Goal: Task Accomplishment & Management: Use online tool/utility

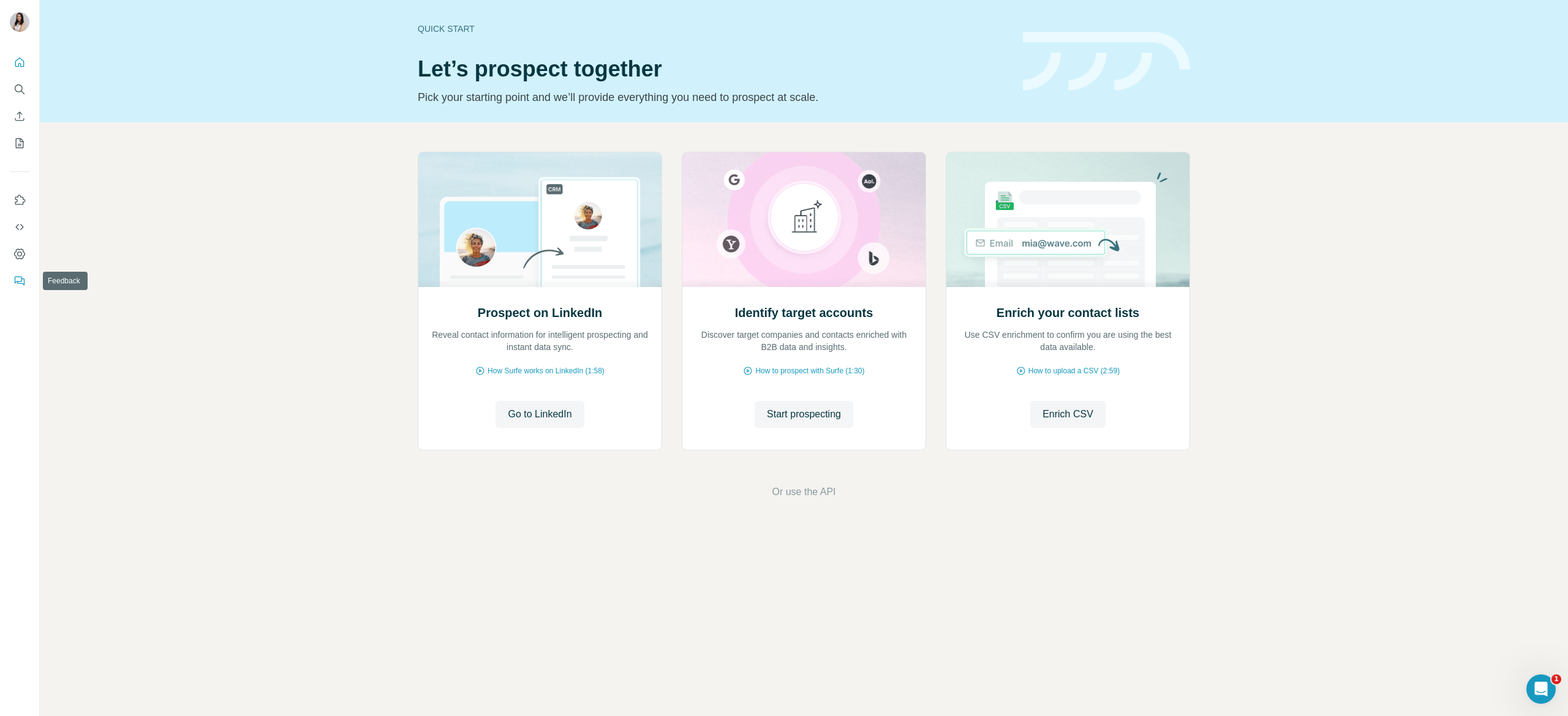
click at [22, 273] on button "Feedback" at bounding box center [19, 281] width 19 height 22
click at [875, 108] on div "Quick start Let’s prospect together Pick your starting point and we’ll provide …" at bounding box center [803, 61] width 1528 height 122
click at [15, 248] on icon "Dashboard" at bounding box center [19, 254] width 12 height 12
click at [15, 76] on nav at bounding box center [19, 103] width 19 height 103
click at [800, 421] on span "Start prospecting" at bounding box center [803, 414] width 74 height 15
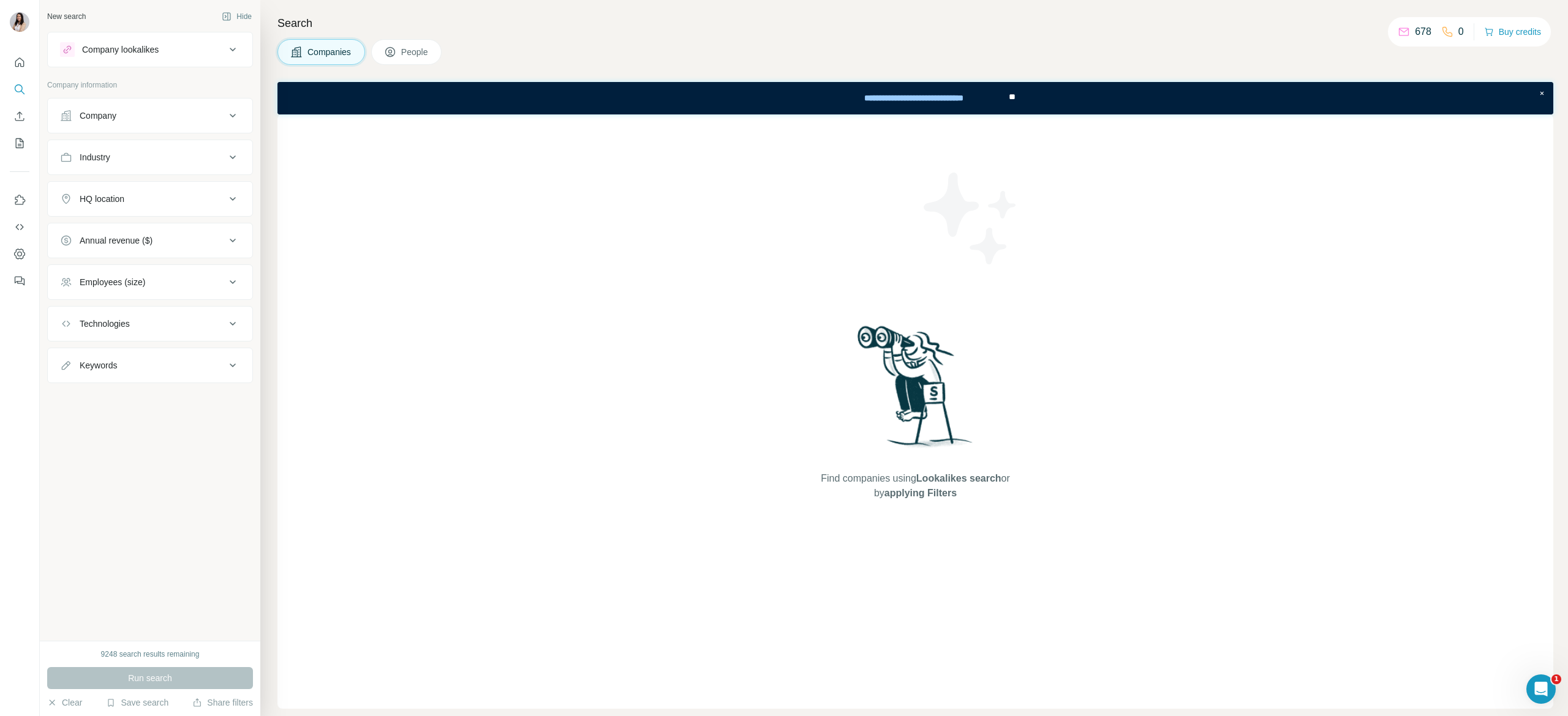
click at [393, 59] on button "People" at bounding box center [406, 52] width 71 height 25
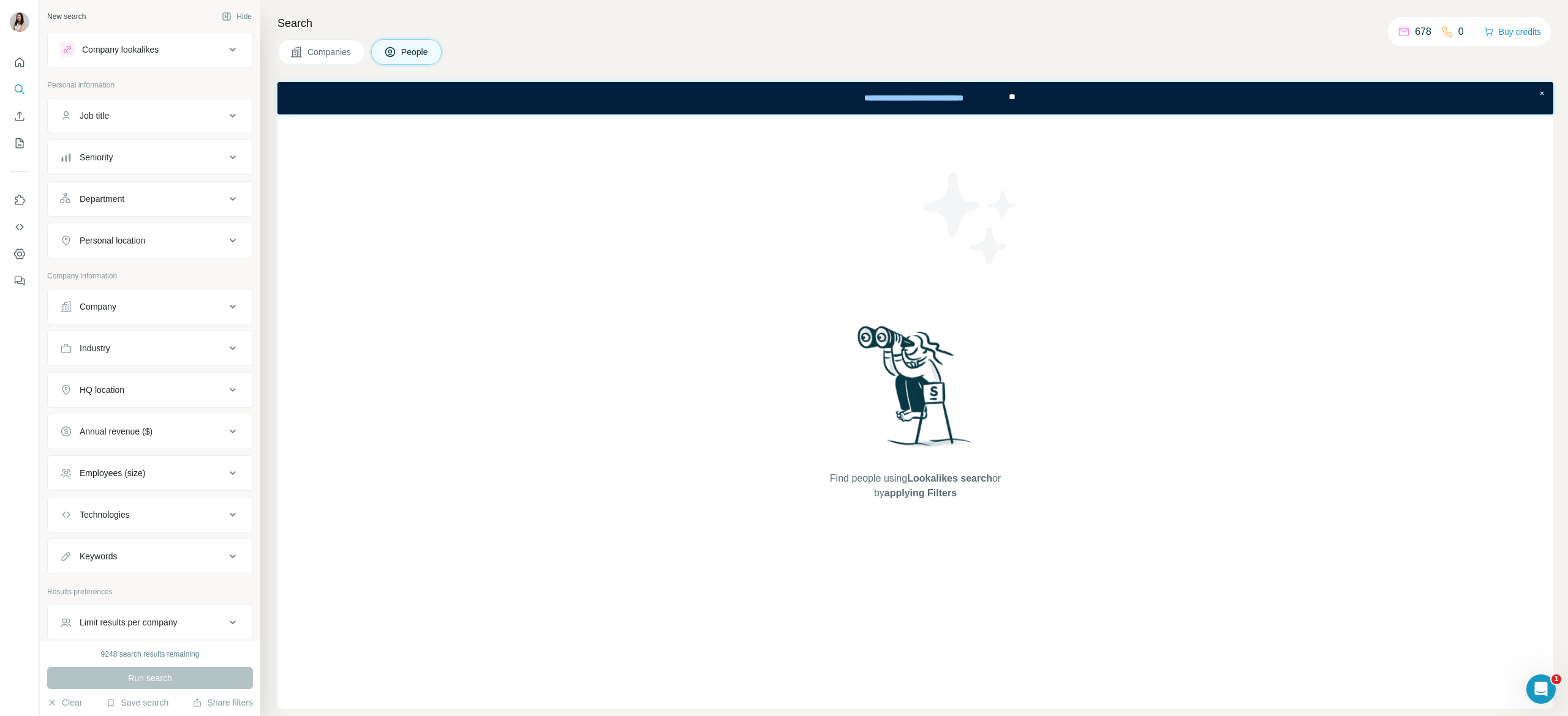
click at [196, 305] on div "Company" at bounding box center [142, 307] width 165 height 12
click at [152, 705] on button "Save search" at bounding box center [137, 703] width 63 height 12
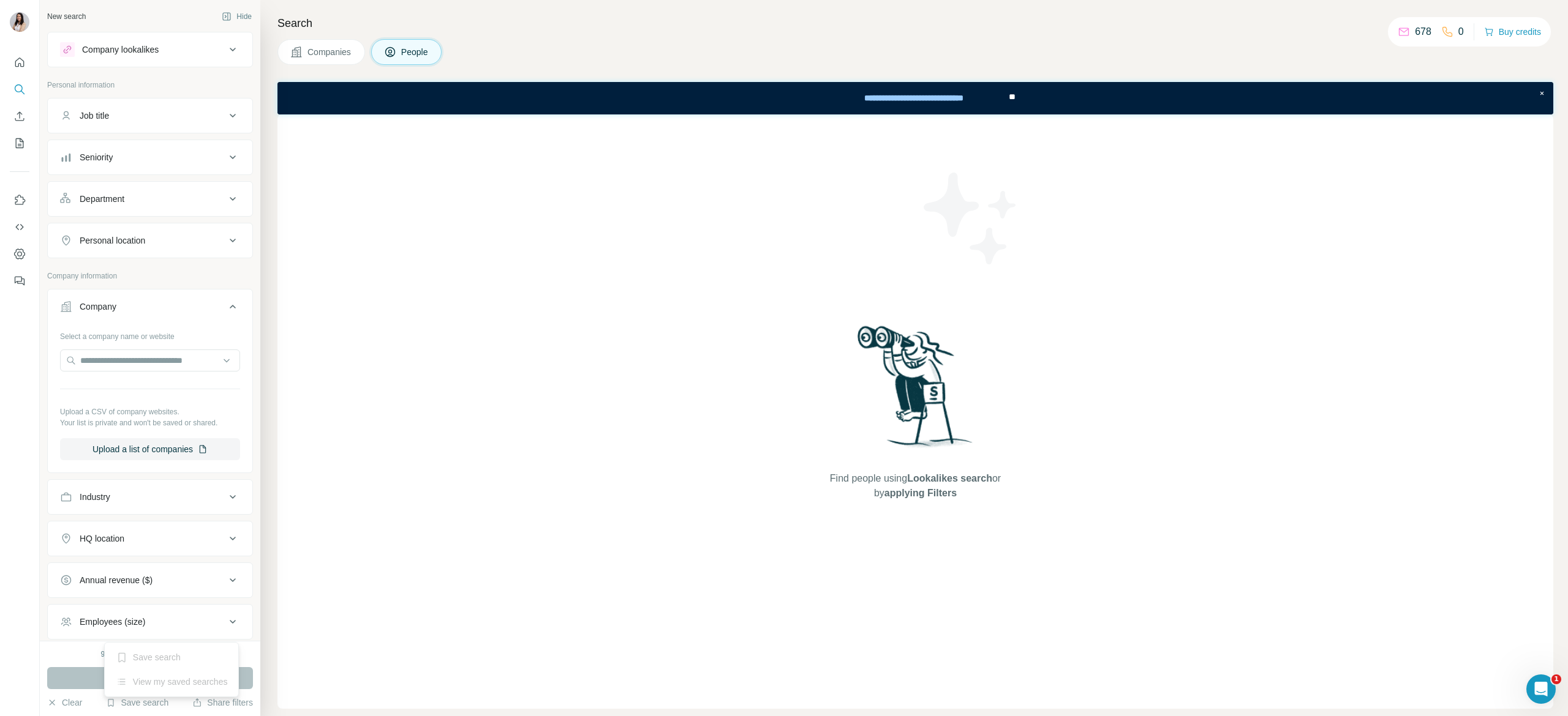
click at [188, 675] on div "View my saved searches" at bounding box center [171, 682] width 129 height 25
click at [155, 705] on button "Save search" at bounding box center [137, 703] width 63 height 12
click at [159, 680] on div "View my saved searches" at bounding box center [171, 682] width 129 height 25
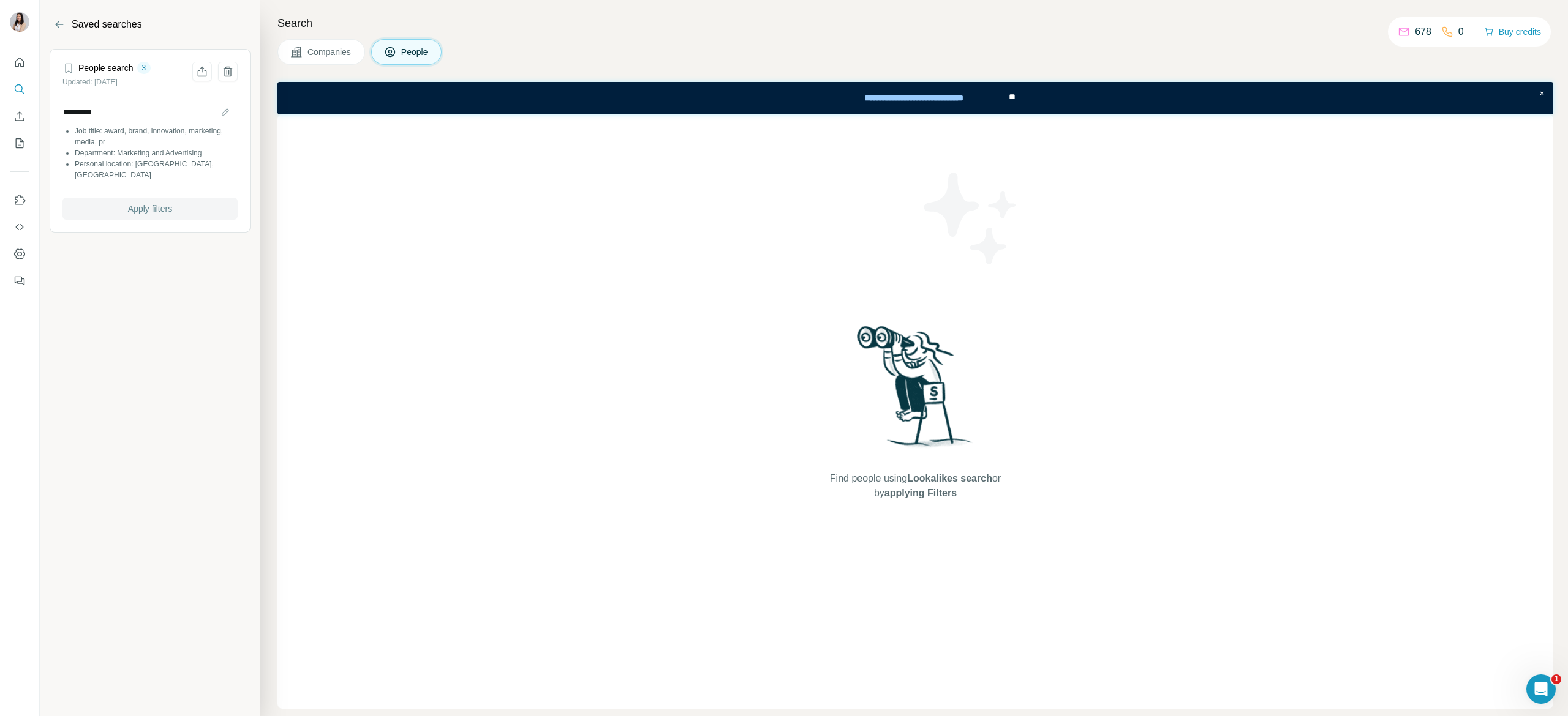
click at [134, 202] on span "Apply filters" at bounding box center [149, 208] width 44 height 12
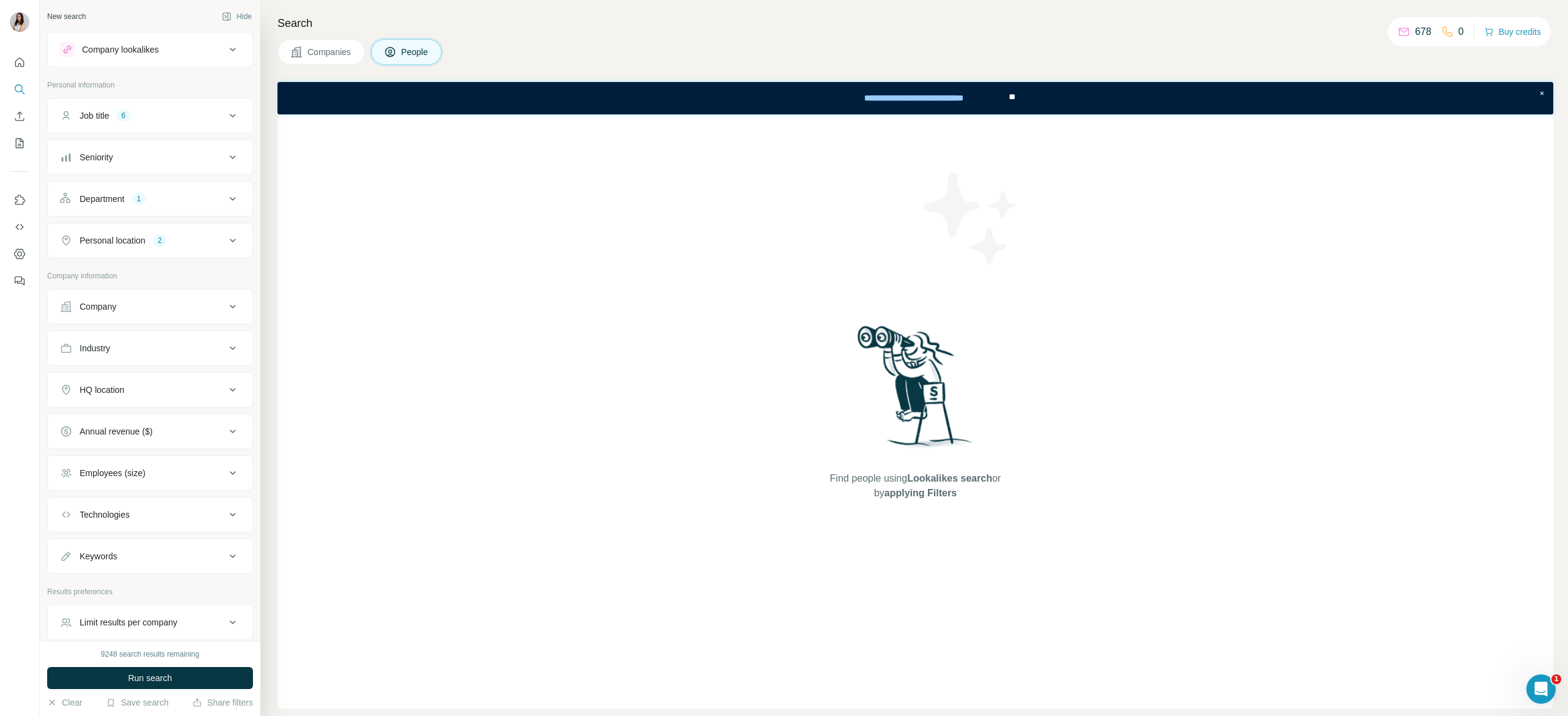
click at [140, 53] on div "Company lookalikes" at bounding box center [120, 49] width 76 height 12
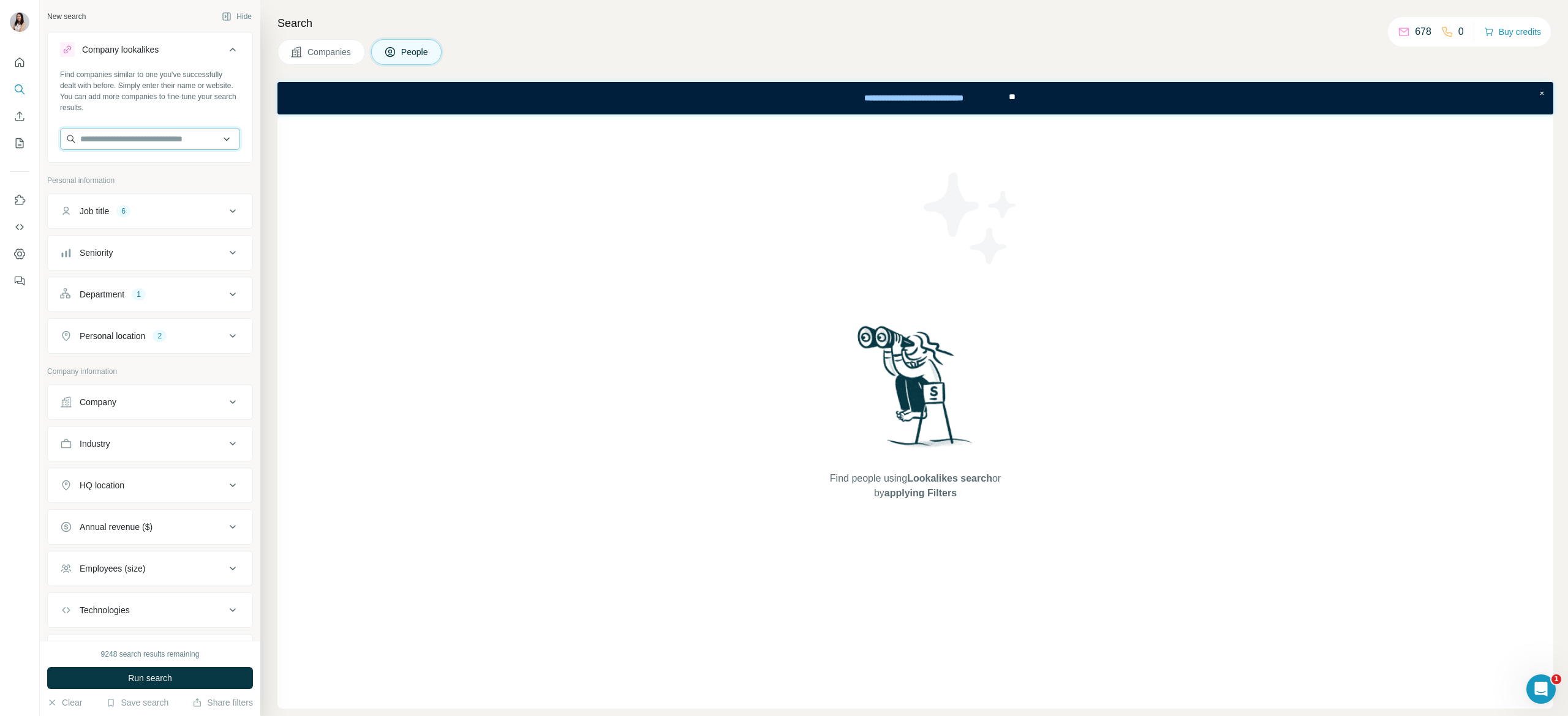
click at [157, 134] on input "text" at bounding box center [149, 139] width 180 height 22
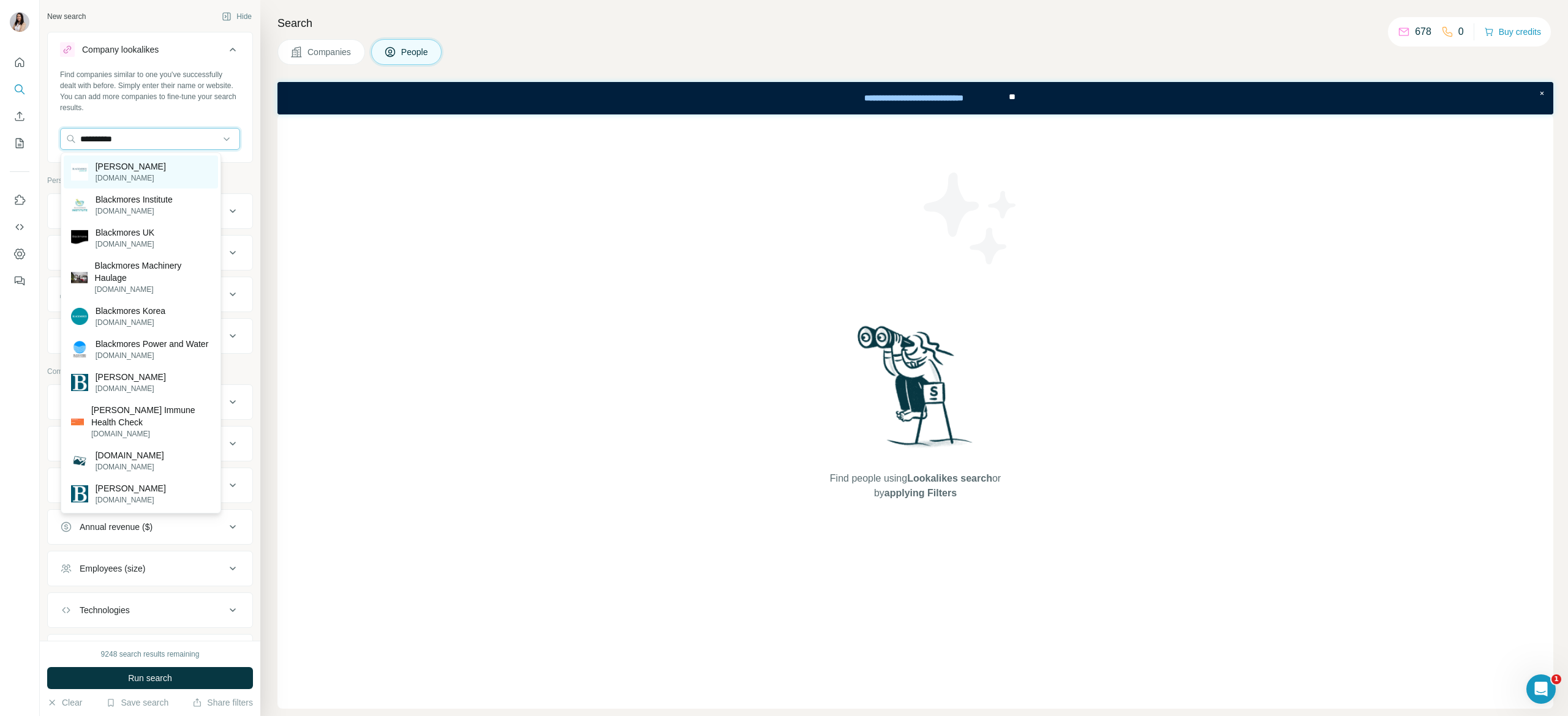
type input "**********"
click at [173, 171] on div "Blackmores blackmores.com.au" at bounding box center [140, 172] width 155 height 33
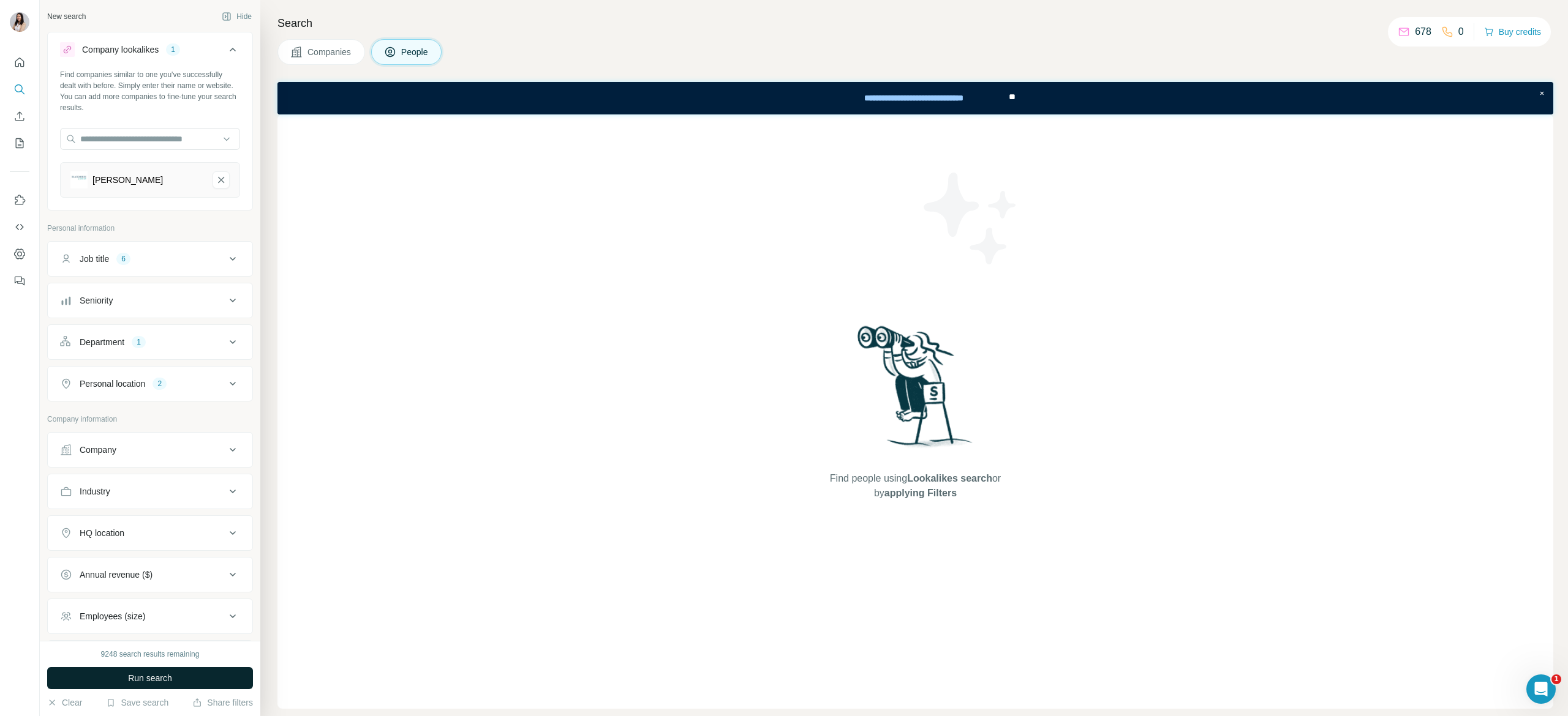
click at [204, 671] on button "Run search" at bounding box center [149, 679] width 205 height 22
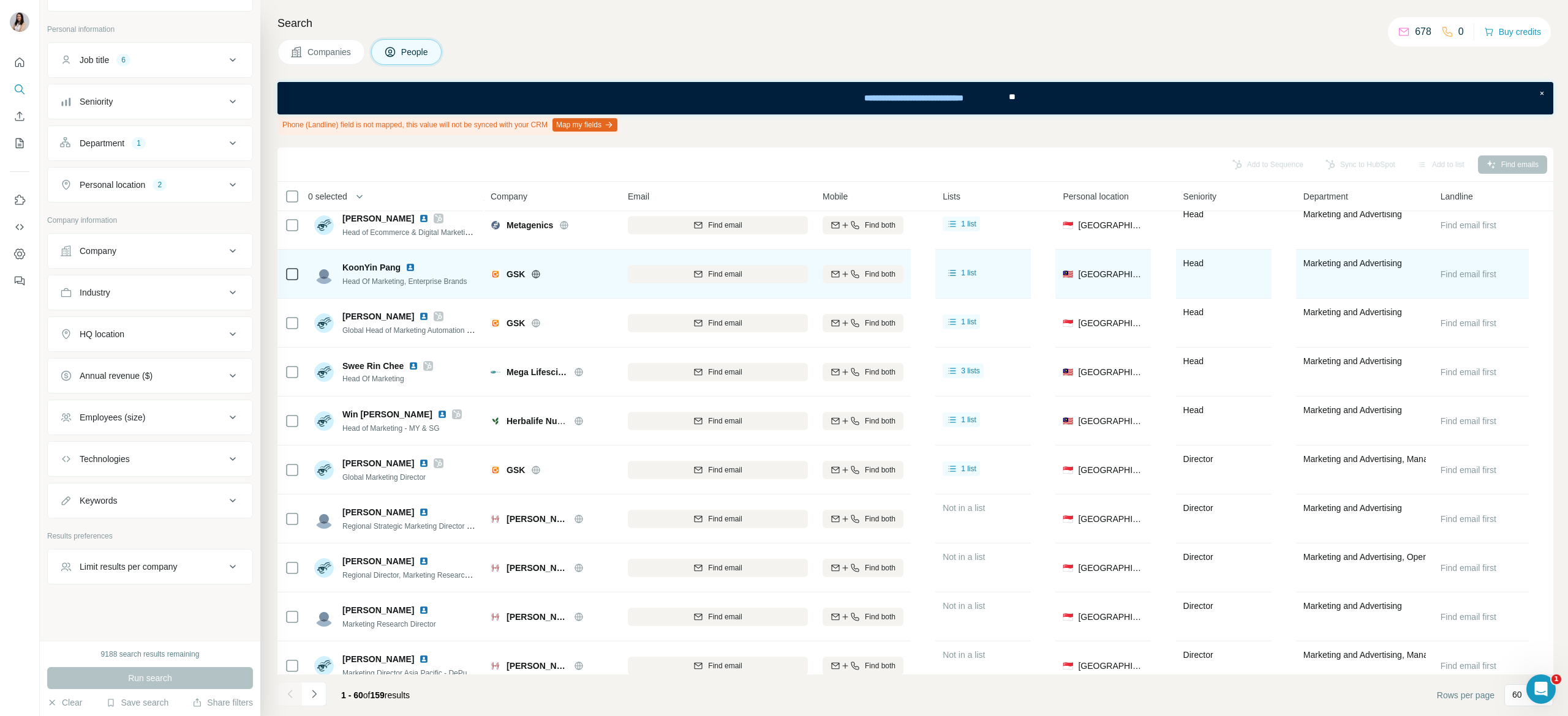
scroll to position [245, 0]
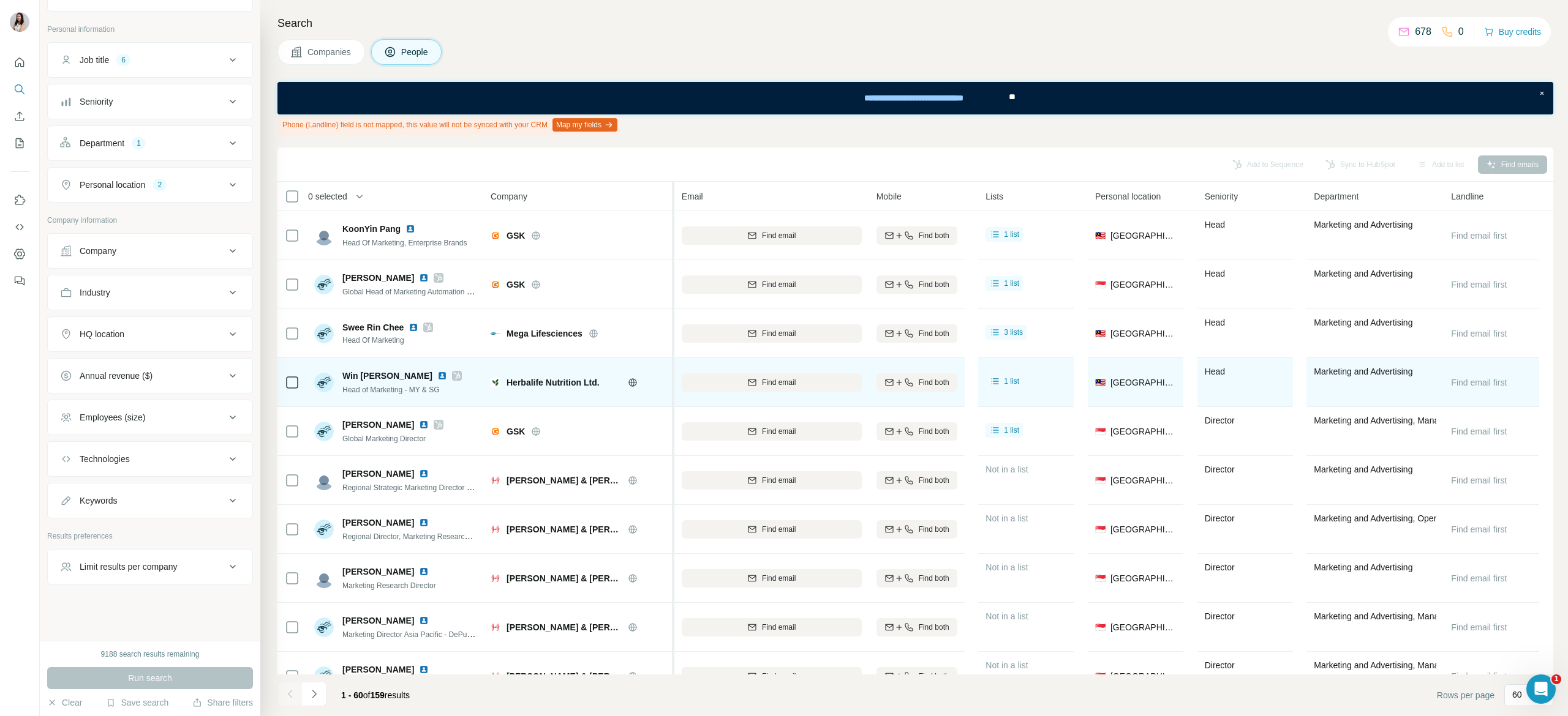
drag, startPoint x: 616, startPoint y: 365, endPoint x: 675, endPoint y: 361, distance: 59.1
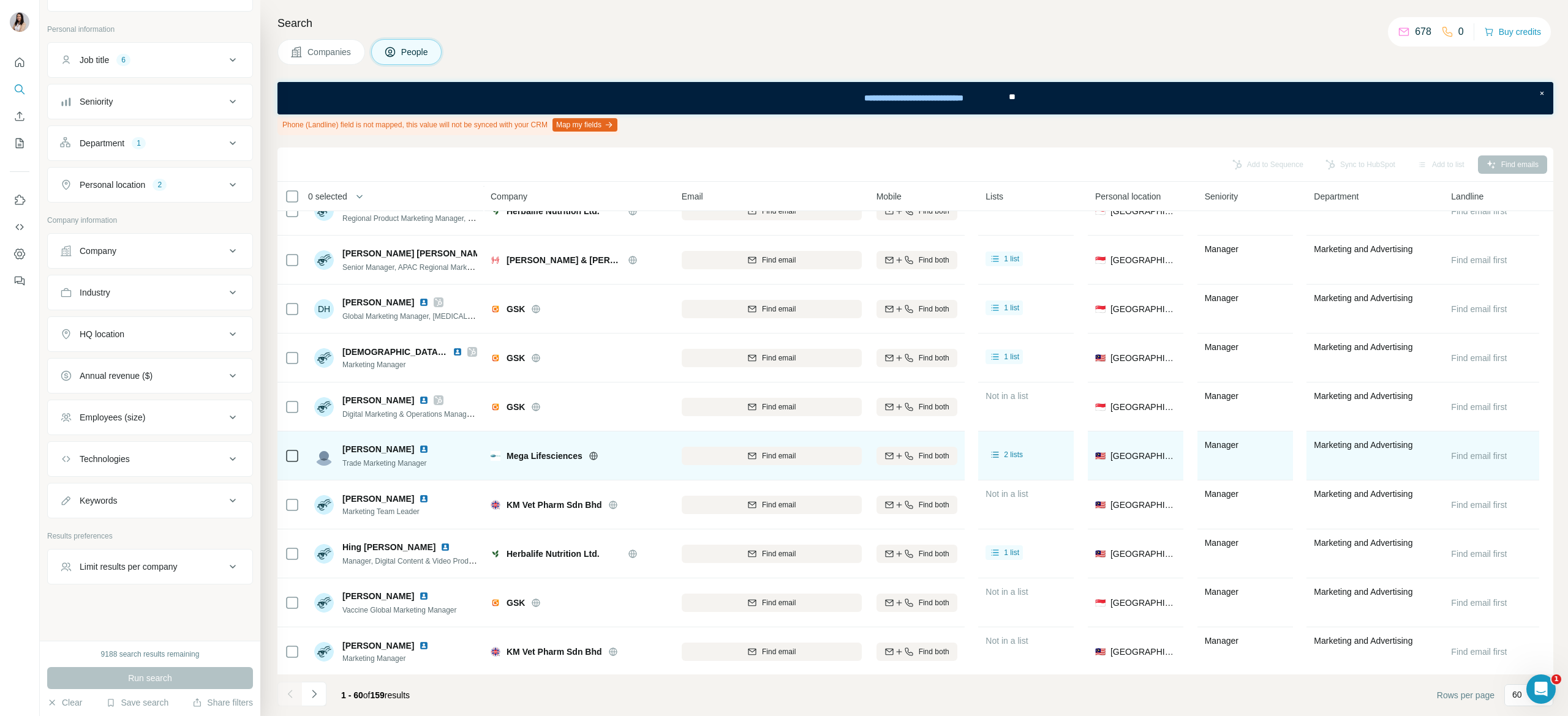
scroll to position [1958, 0]
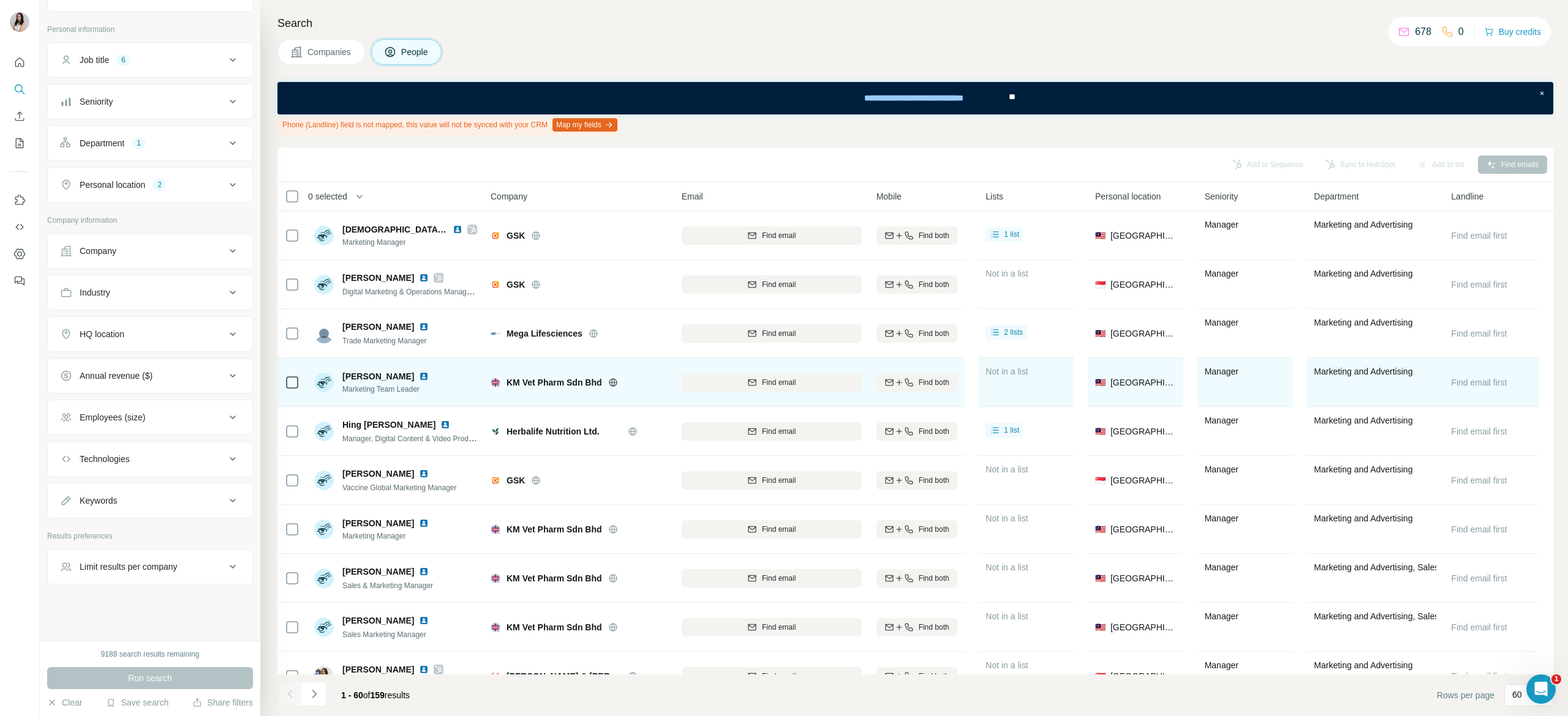
click at [613, 379] on icon at bounding box center [613, 382] width 3 height 8
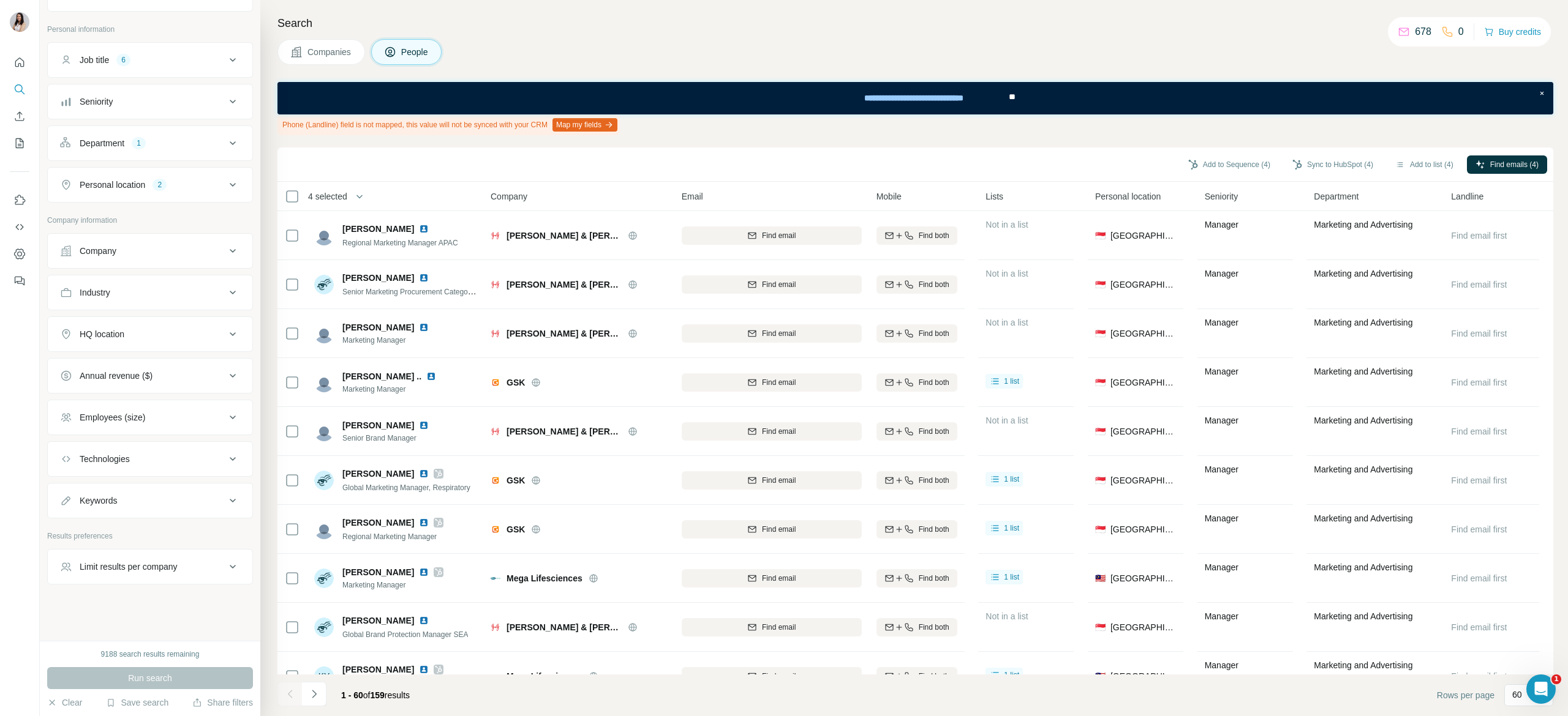
scroll to position [2486, 0]
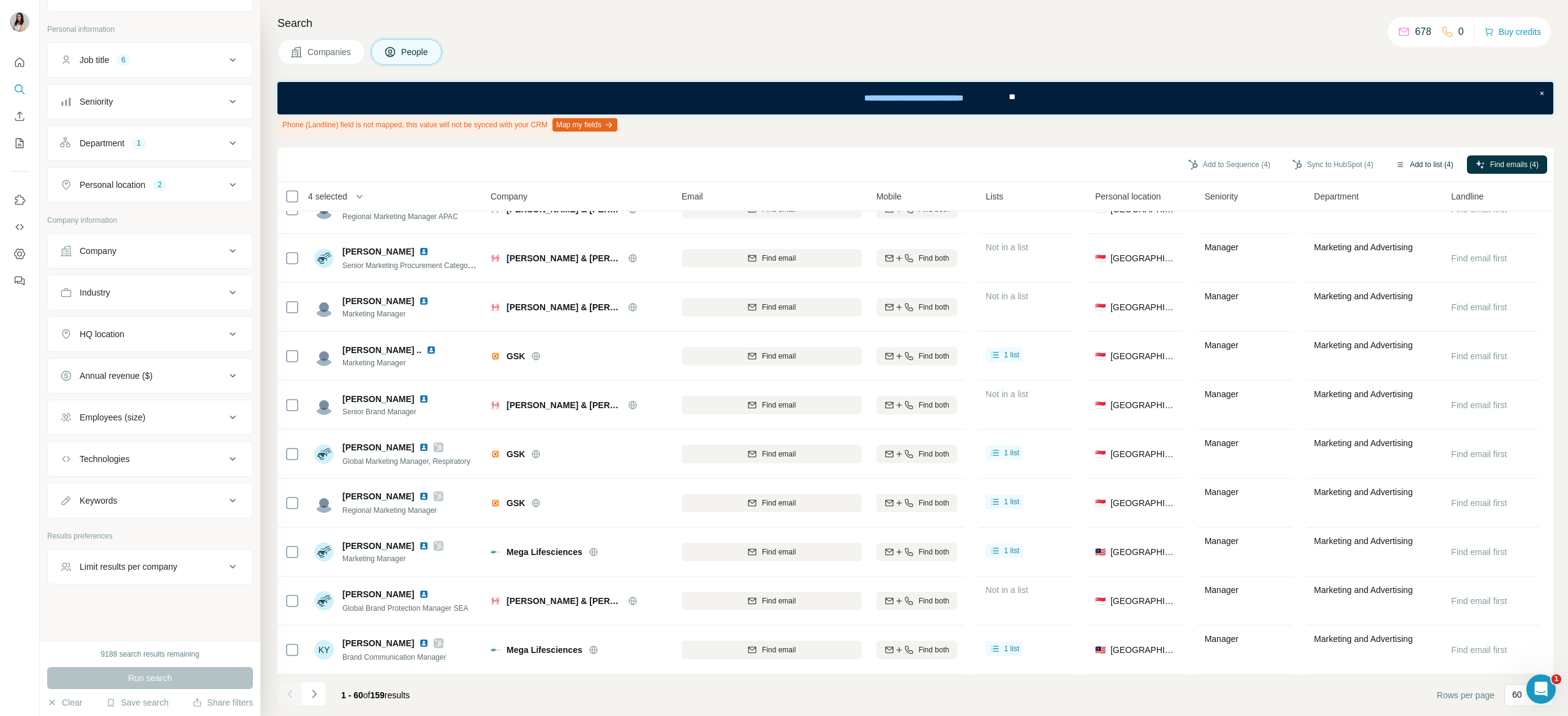
click at [1412, 158] on button "Add to list (4)" at bounding box center [1424, 164] width 75 height 19
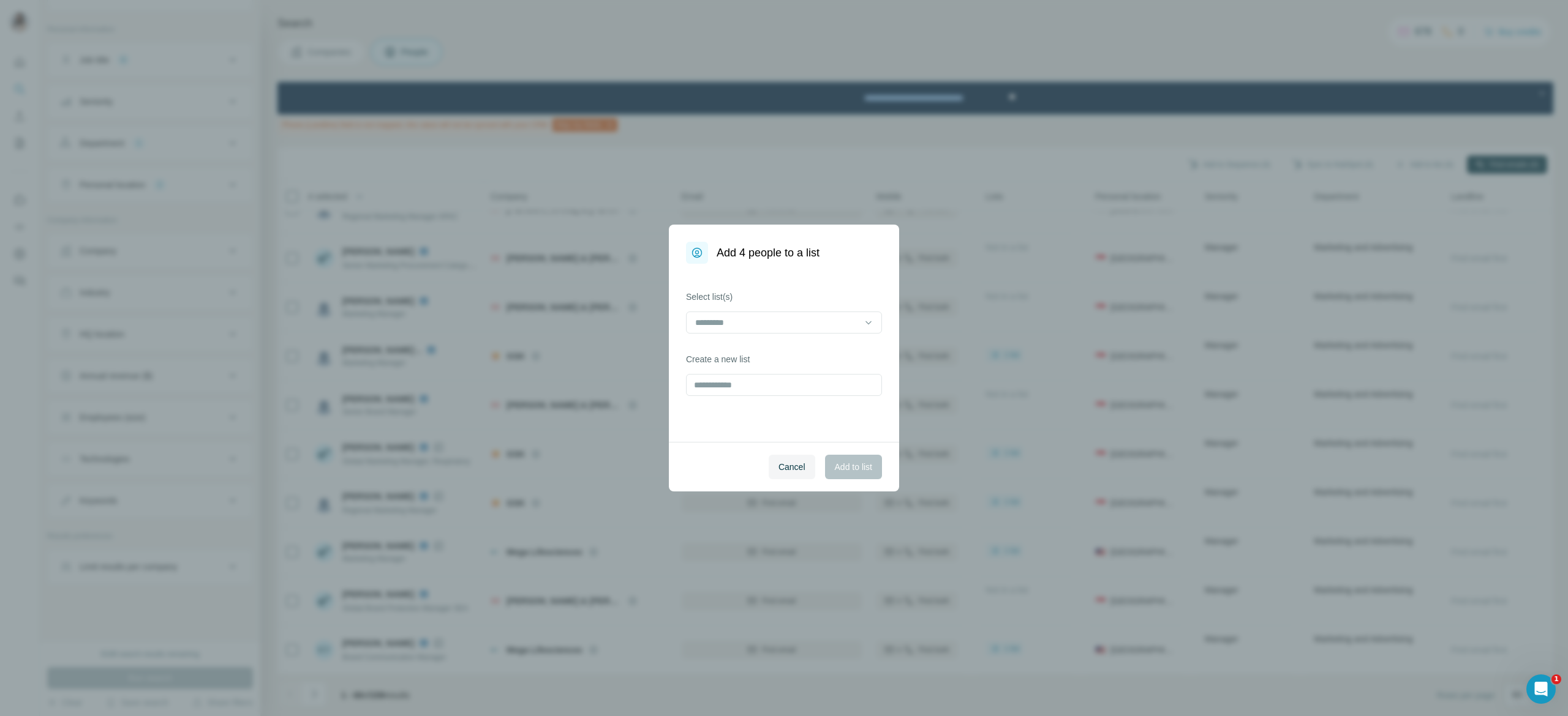
click at [729, 396] on div "Select list(s) Create a new list" at bounding box center [784, 352] width 230 height 178
click at [736, 396] on input "text" at bounding box center [784, 385] width 196 height 22
type input "***"
click at [834, 461] on span "Add to list" at bounding box center [853, 467] width 37 height 12
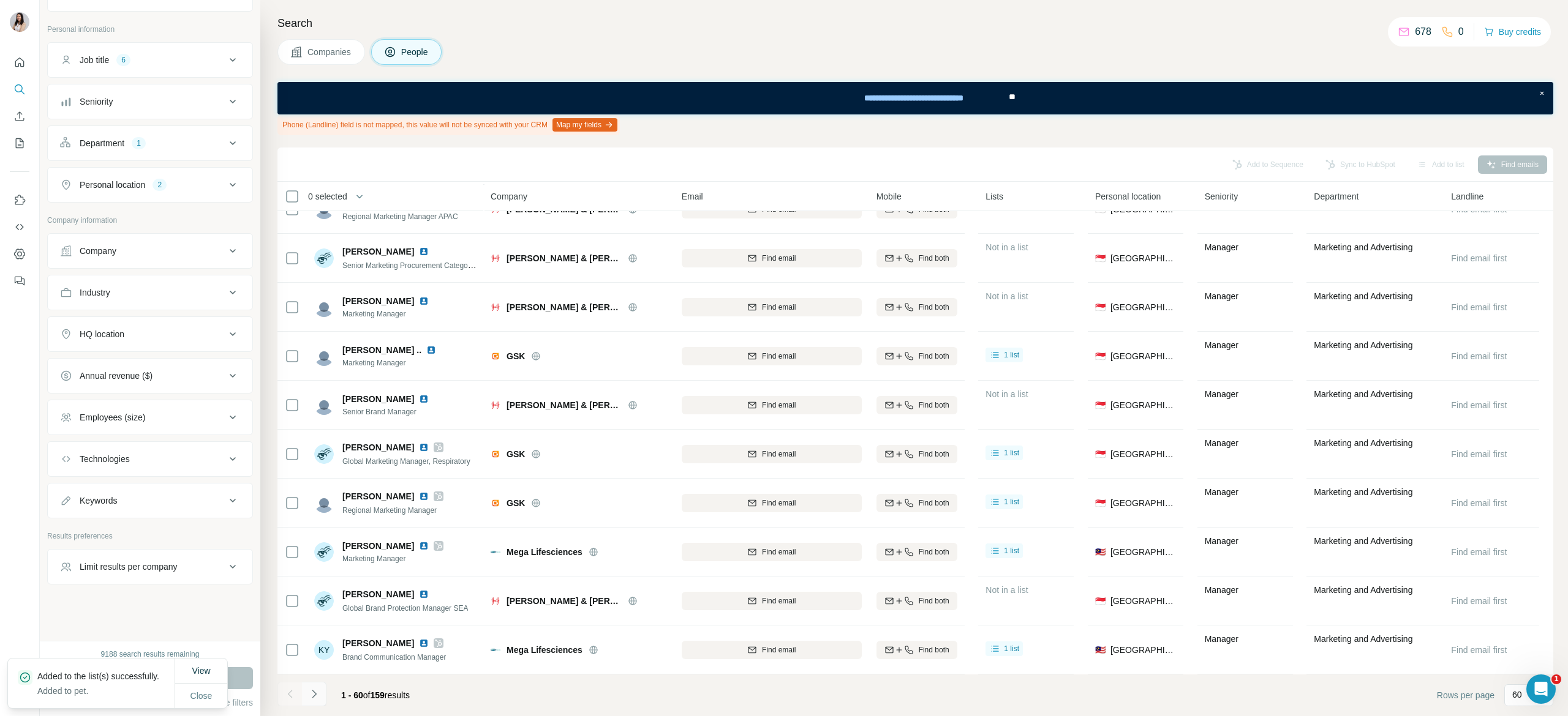
click at [314, 693] on icon "Navigate to next page" at bounding box center [314, 694] width 12 height 12
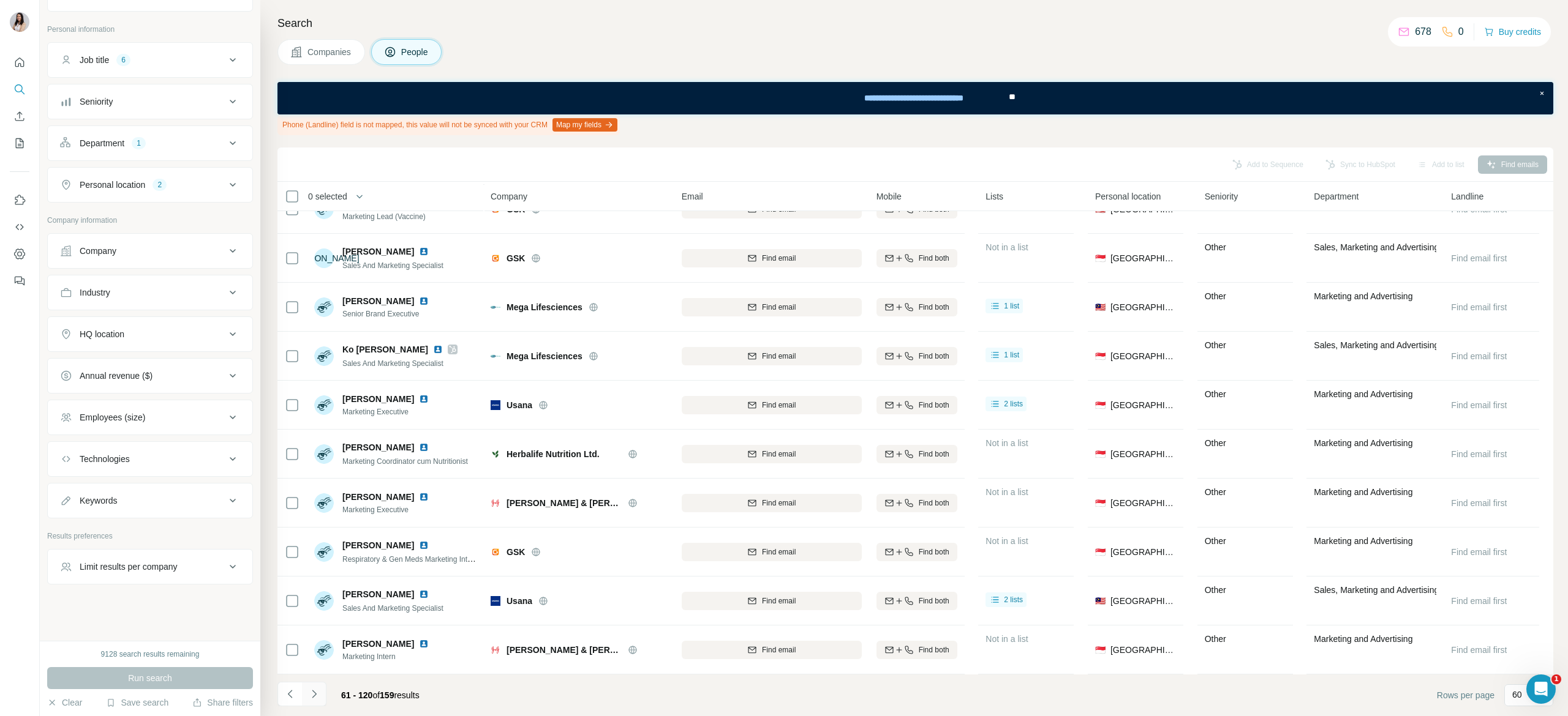
click at [314, 702] on button "Navigate to next page" at bounding box center [314, 694] width 25 height 25
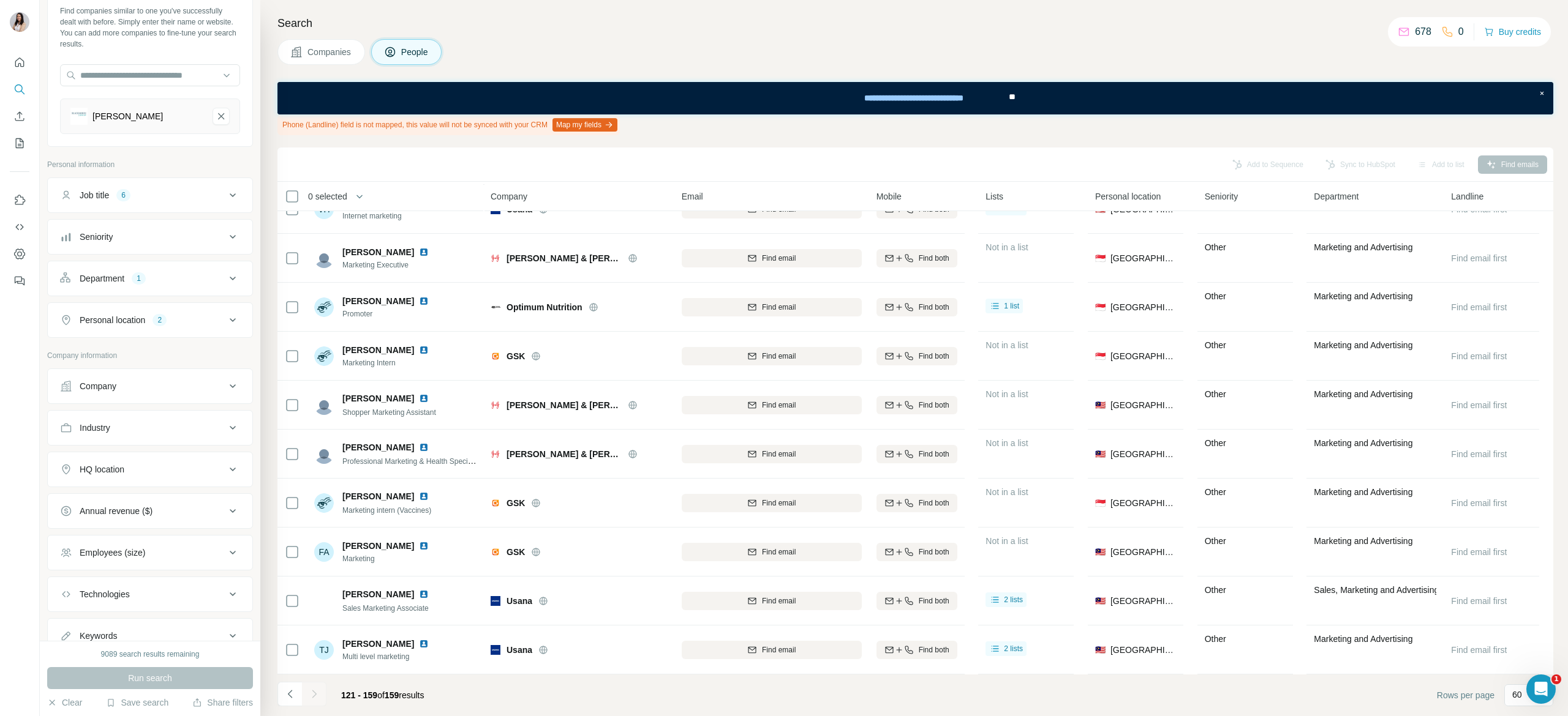
scroll to position [0, 0]
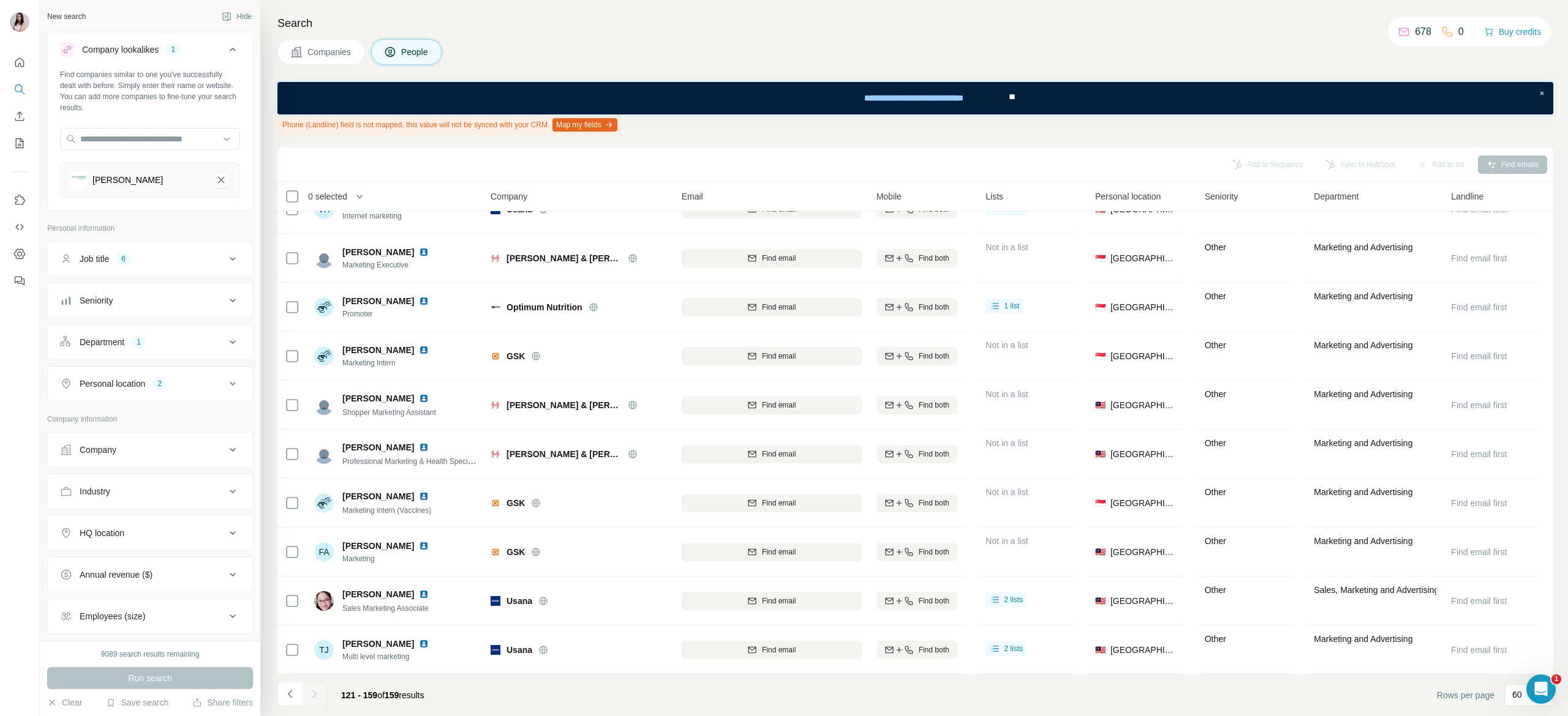
click at [216, 185] on icon "Blackmores-remove-button" at bounding box center [221, 180] width 11 height 12
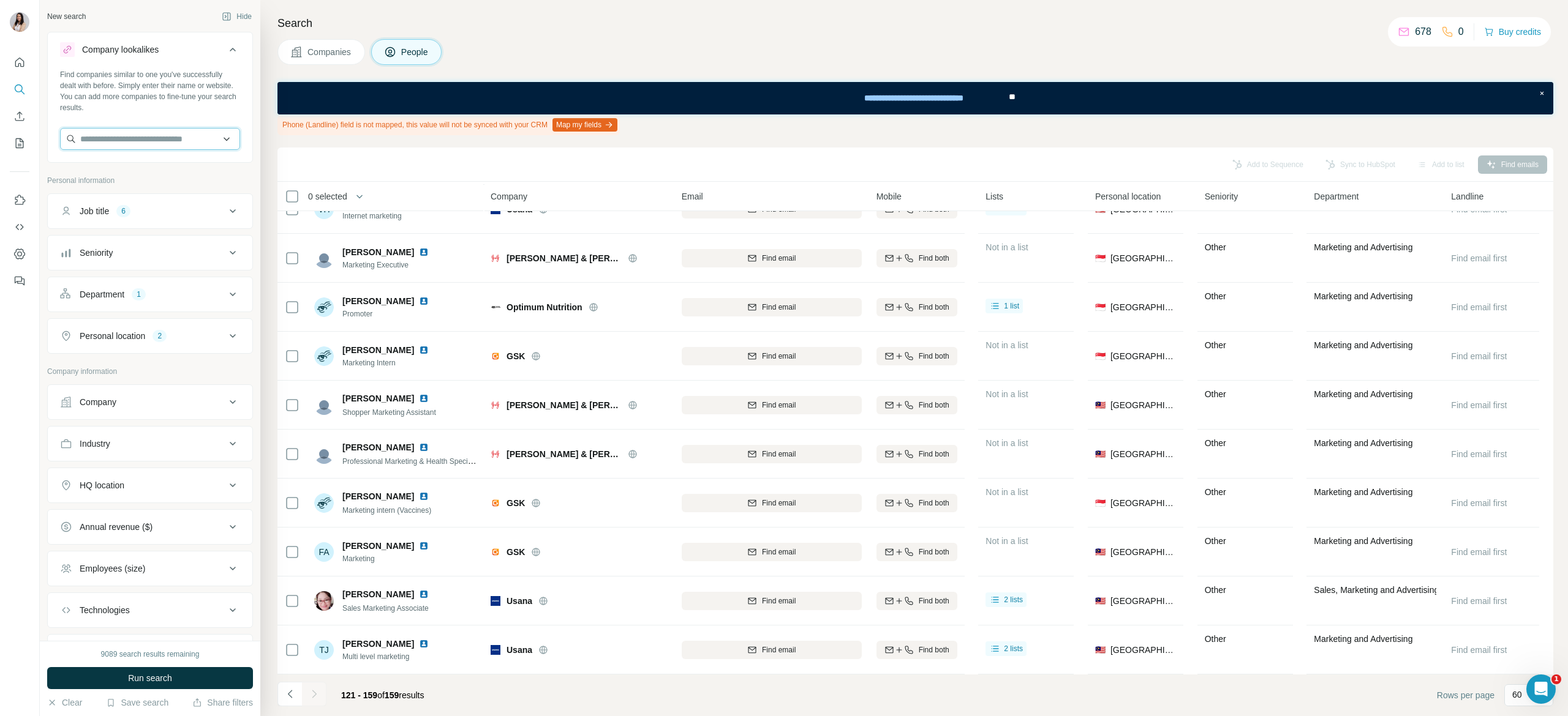
click at [143, 143] on input "text" at bounding box center [149, 139] width 180 height 22
click at [132, 137] on input "**********" at bounding box center [149, 139] width 180 height 22
click at [163, 131] on input "**********" at bounding box center [149, 139] width 180 height 22
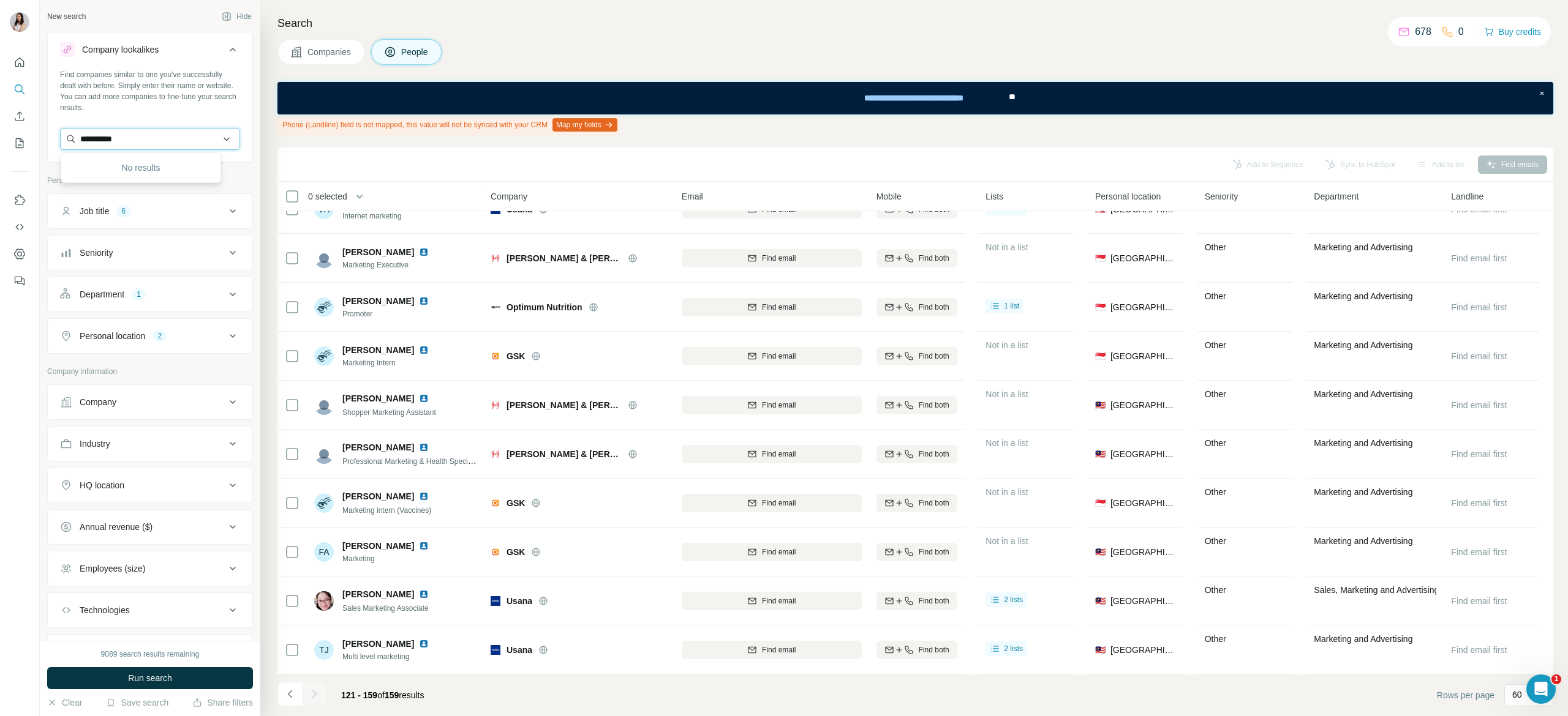
paste input "**********"
type input "**********"
click at [167, 178] on div "Blue Whale blue-whale.com" at bounding box center [140, 172] width 155 height 33
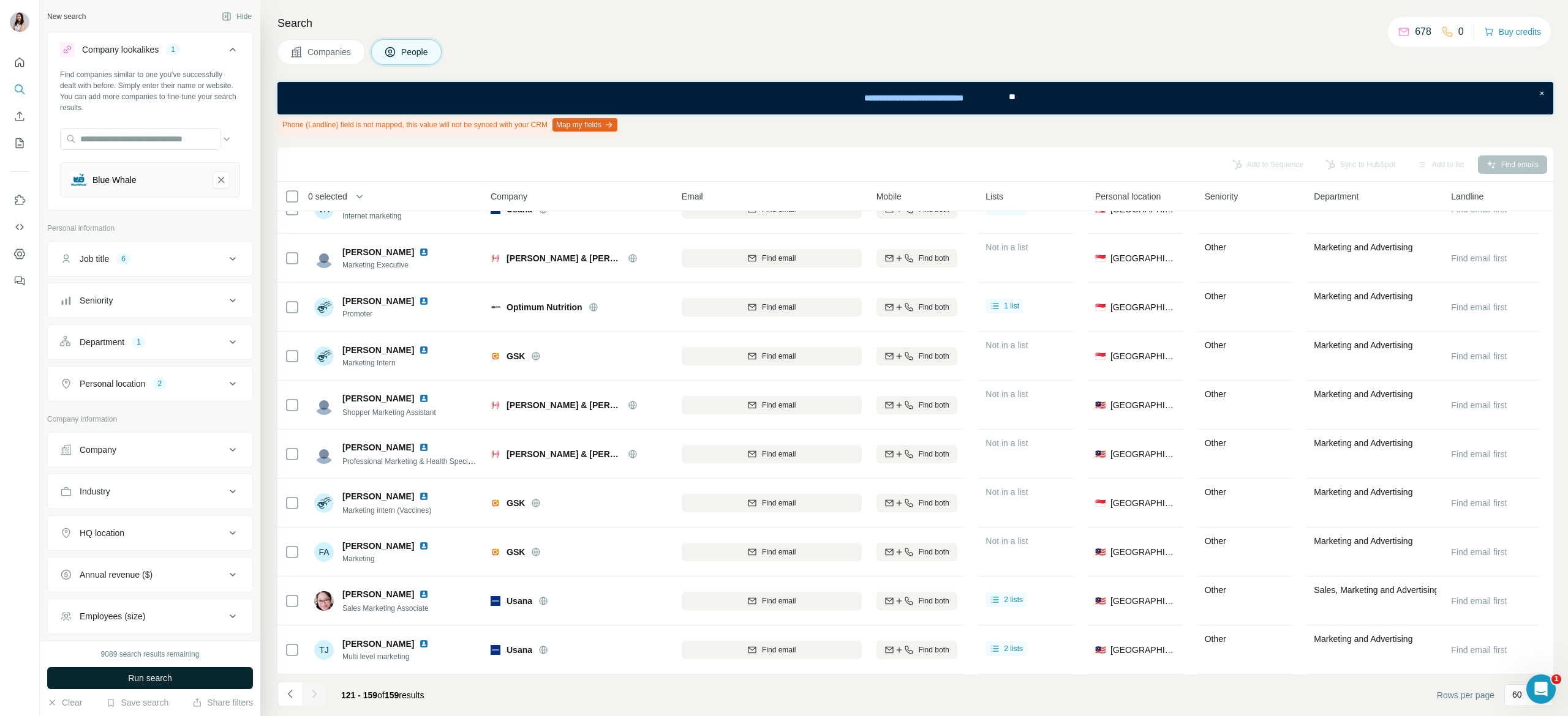
click at [155, 682] on span "Run search" at bounding box center [149, 678] width 44 height 12
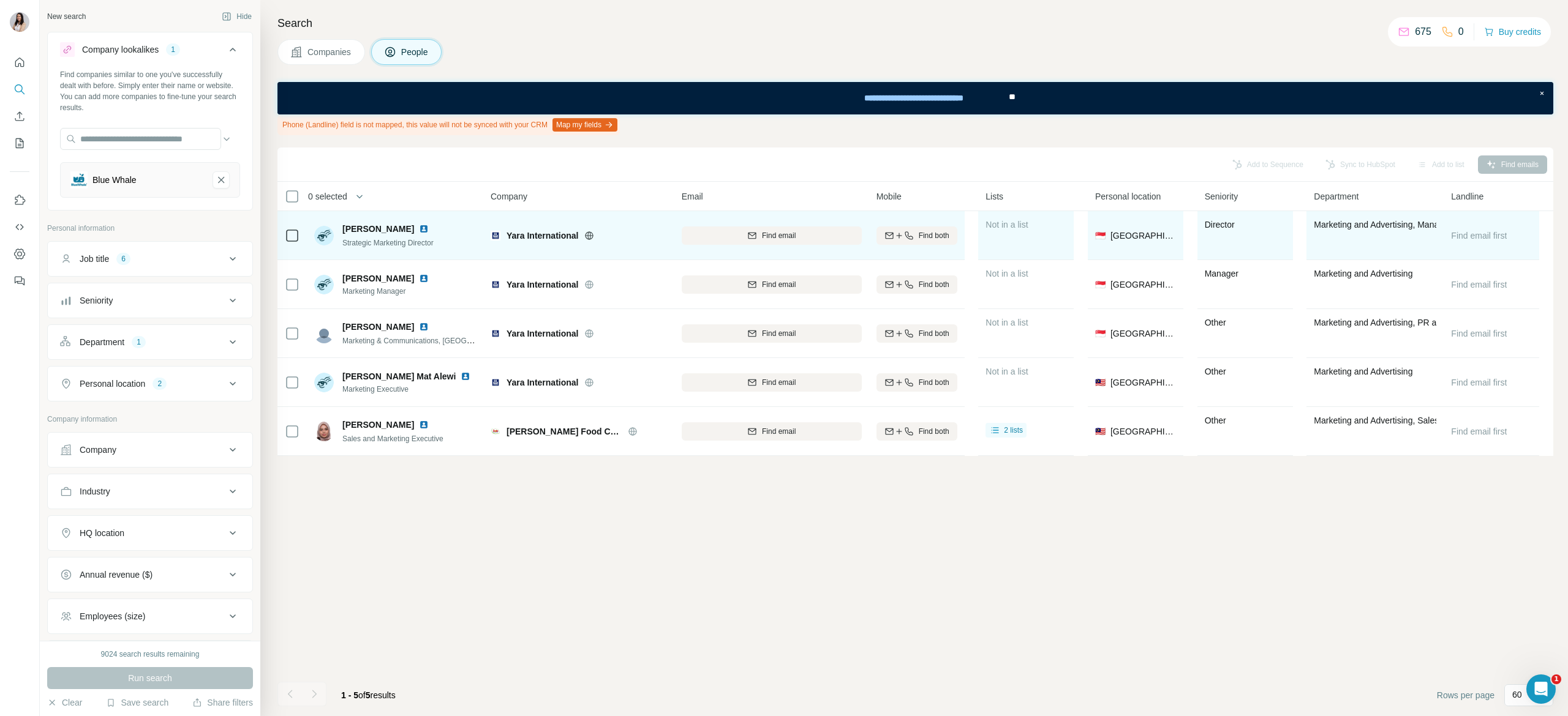
click at [594, 233] on icon at bounding box center [589, 235] width 10 height 10
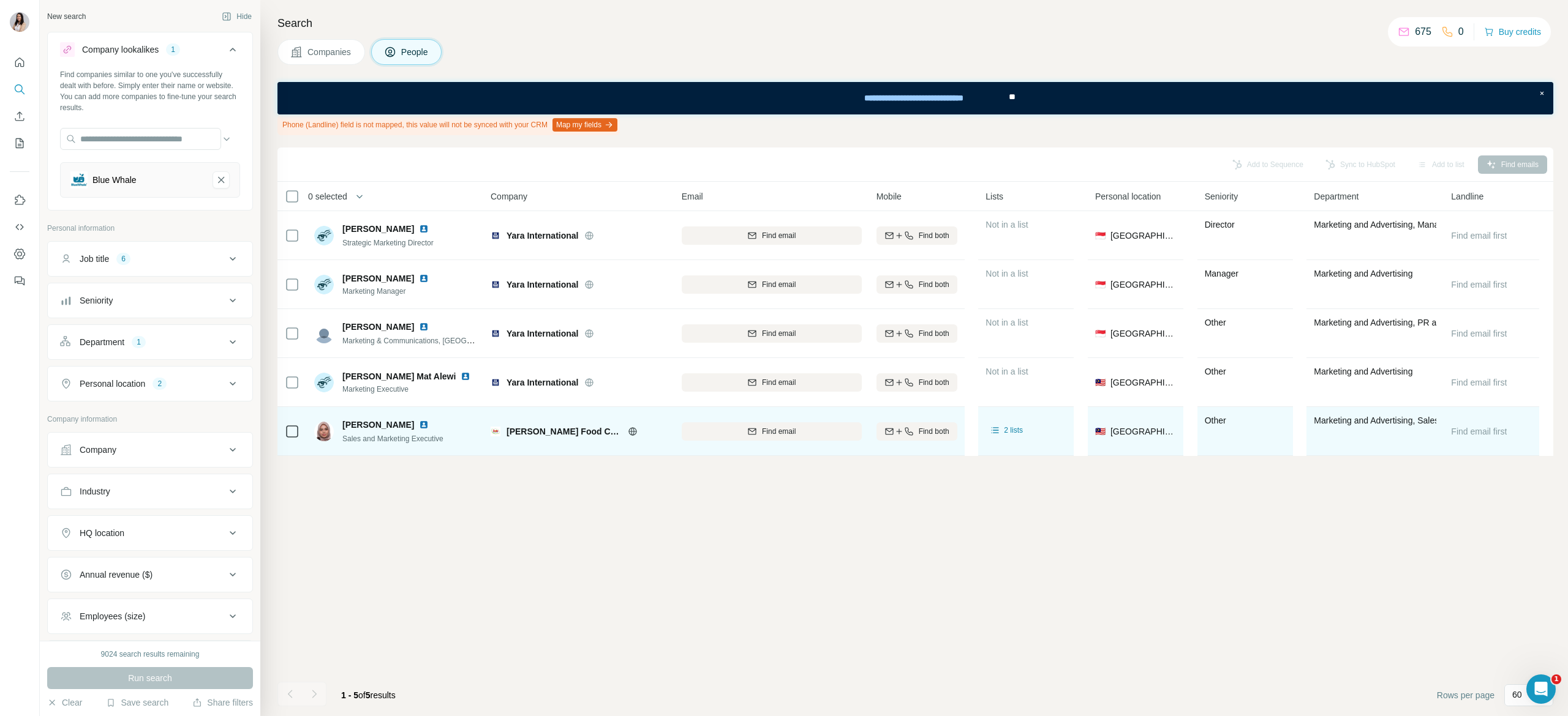
click at [419, 425] on img at bounding box center [424, 424] width 10 height 10
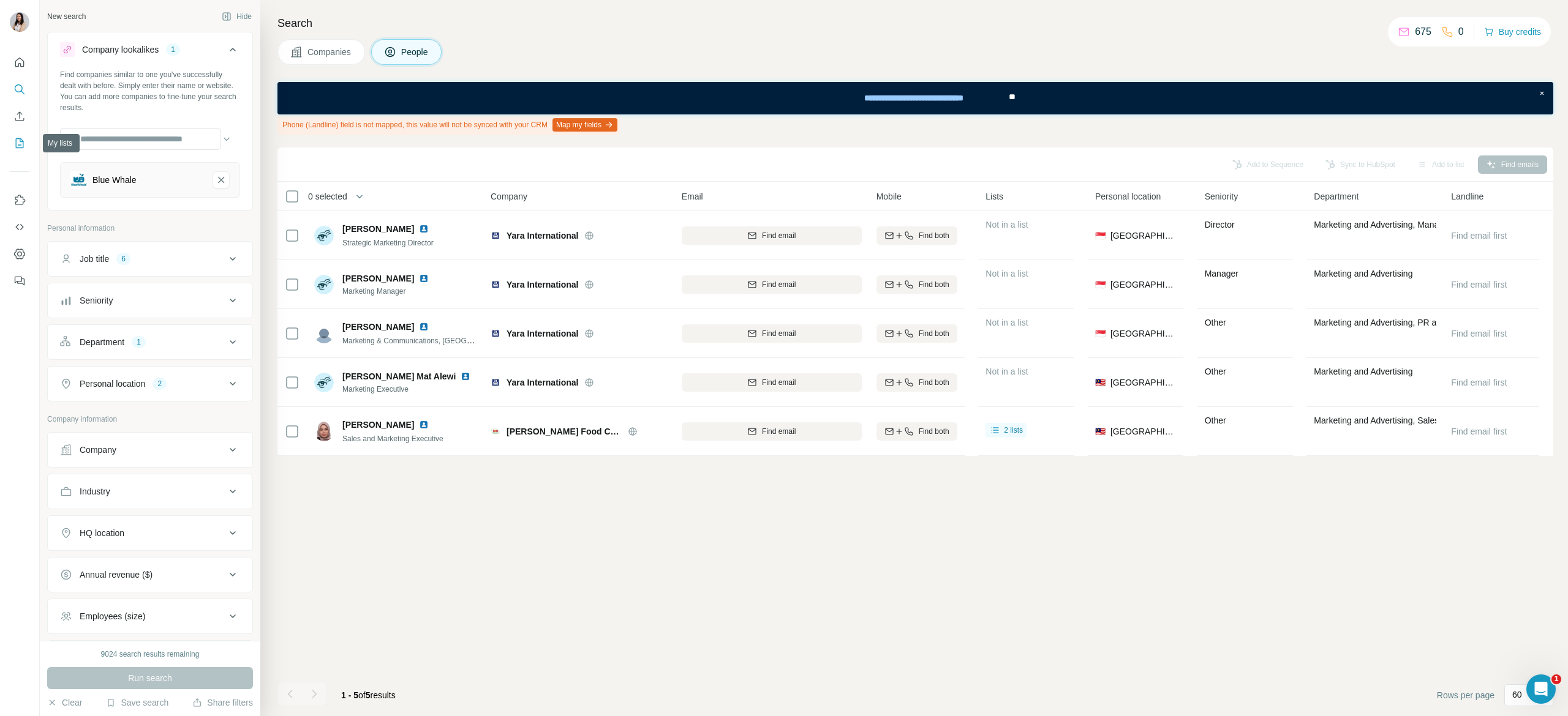
click at [16, 136] on button "My lists" at bounding box center [19, 143] width 19 height 22
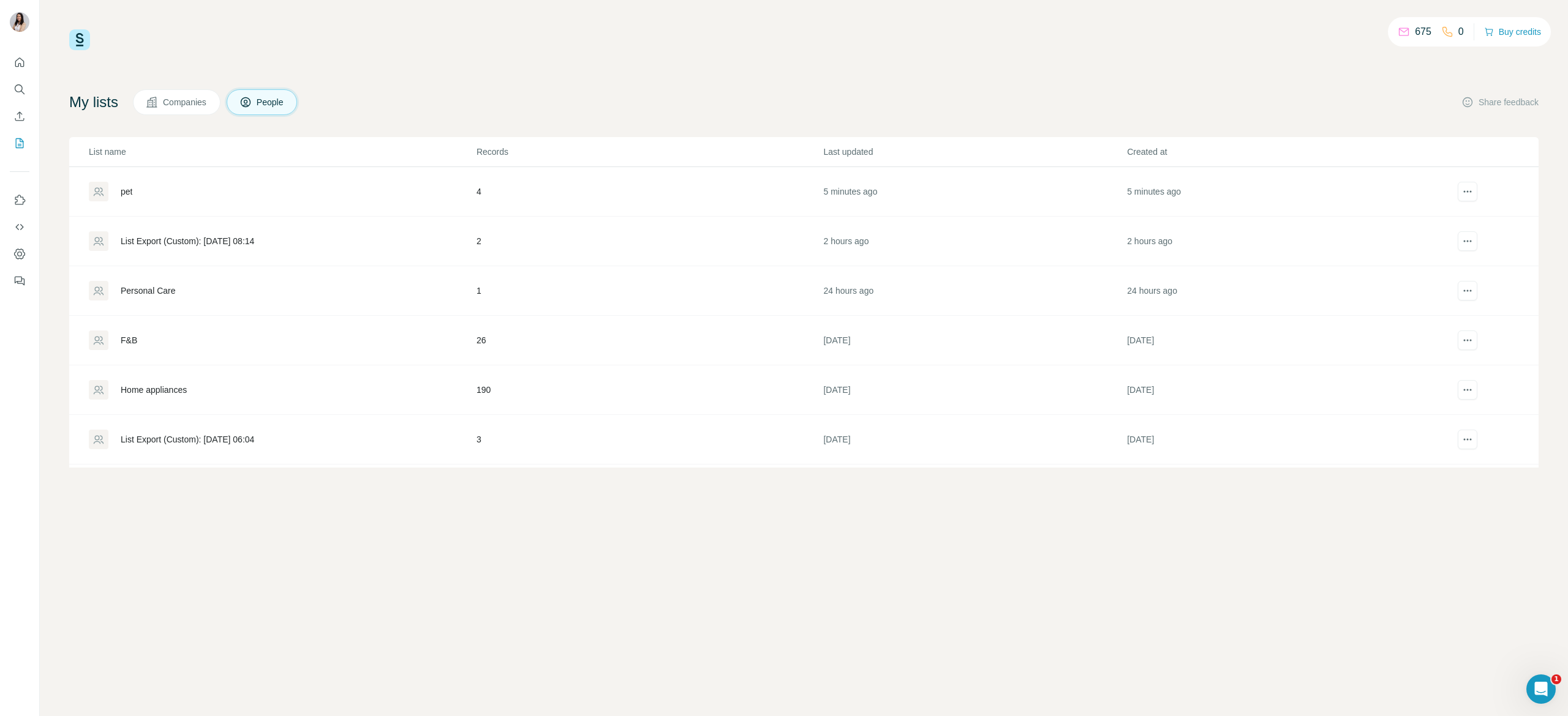
click at [123, 193] on div "pet" at bounding box center [127, 191] width 12 height 12
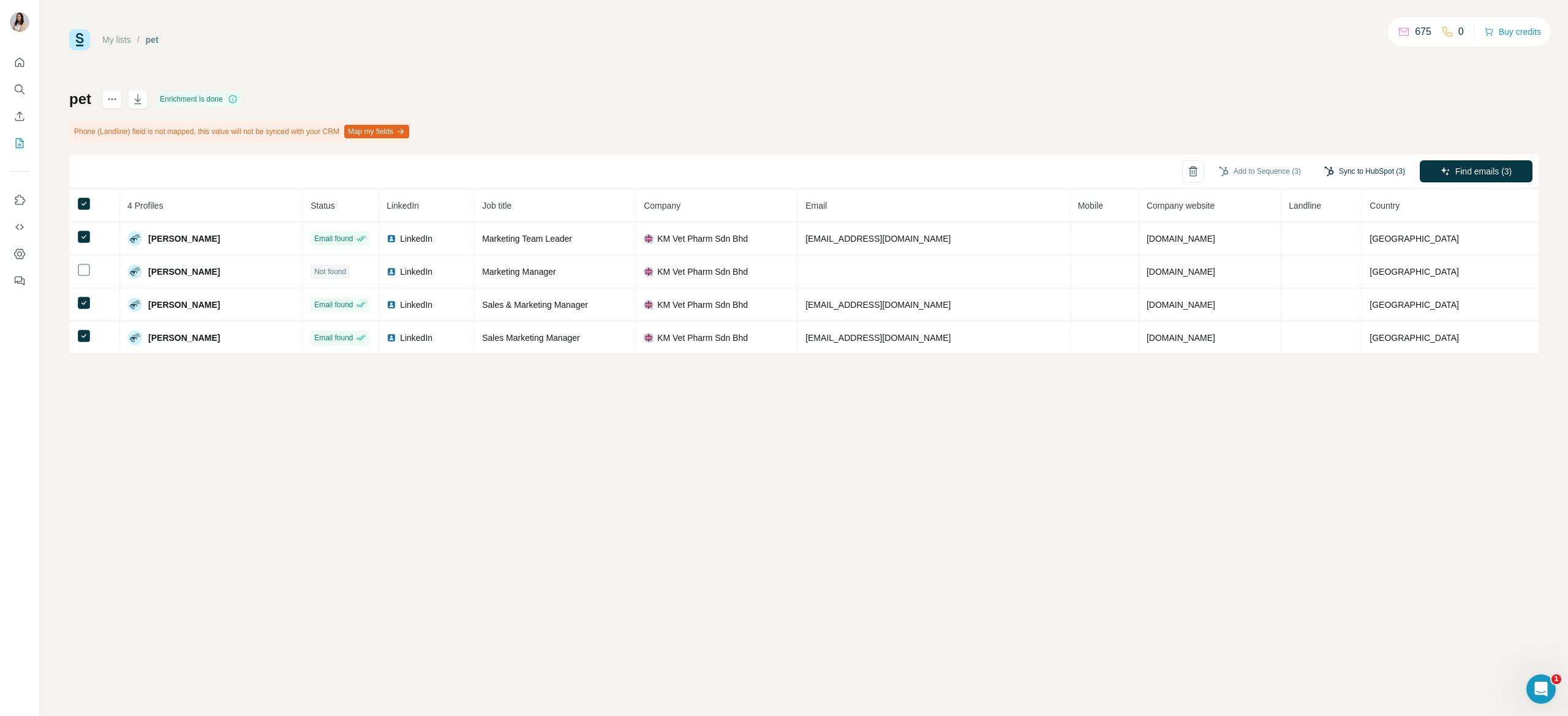
click at [1362, 173] on button "Sync to HubSpot (3)" at bounding box center [1364, 171] width 98 height 19
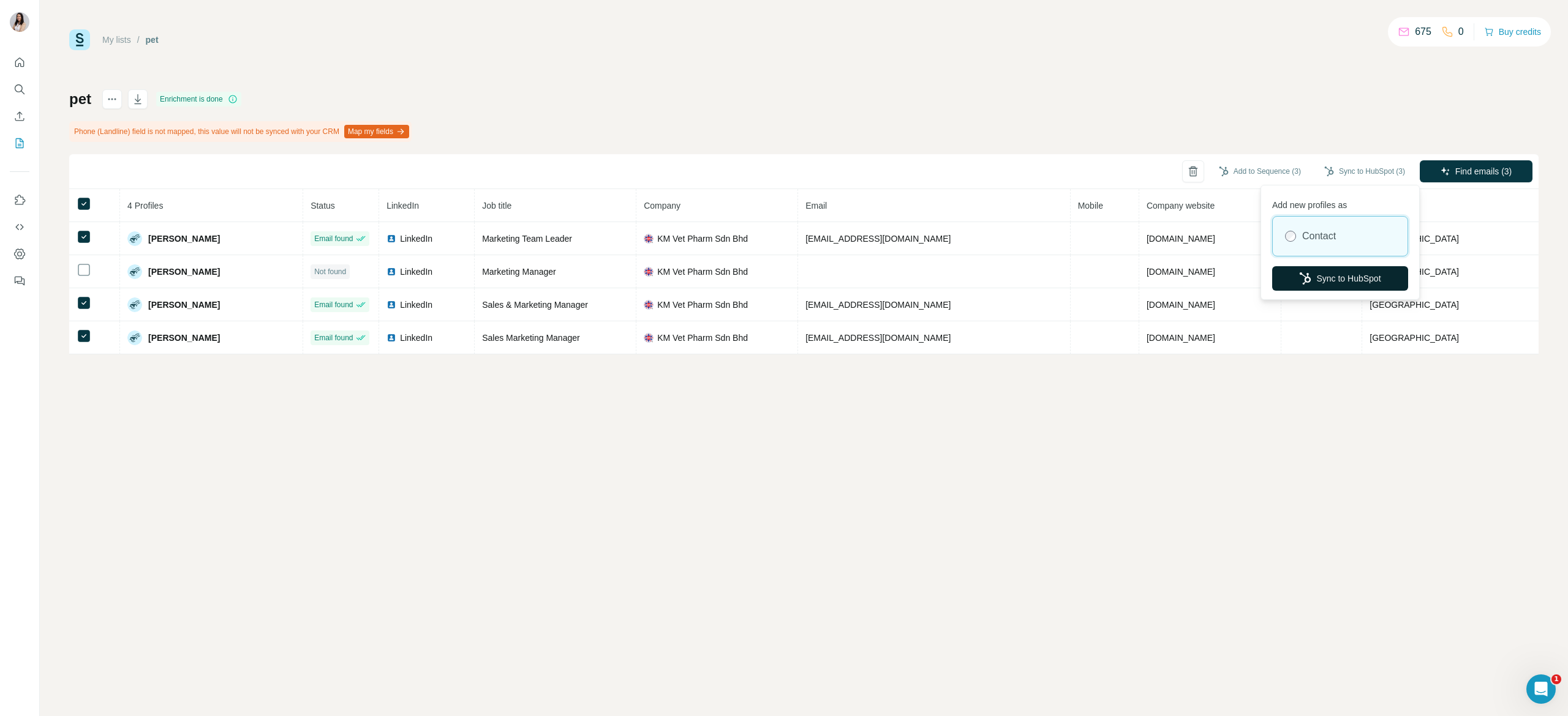
click at [1333, 270] on button "Sync to HubSpot" at bounding box center [1340, 278] width 136 height 25
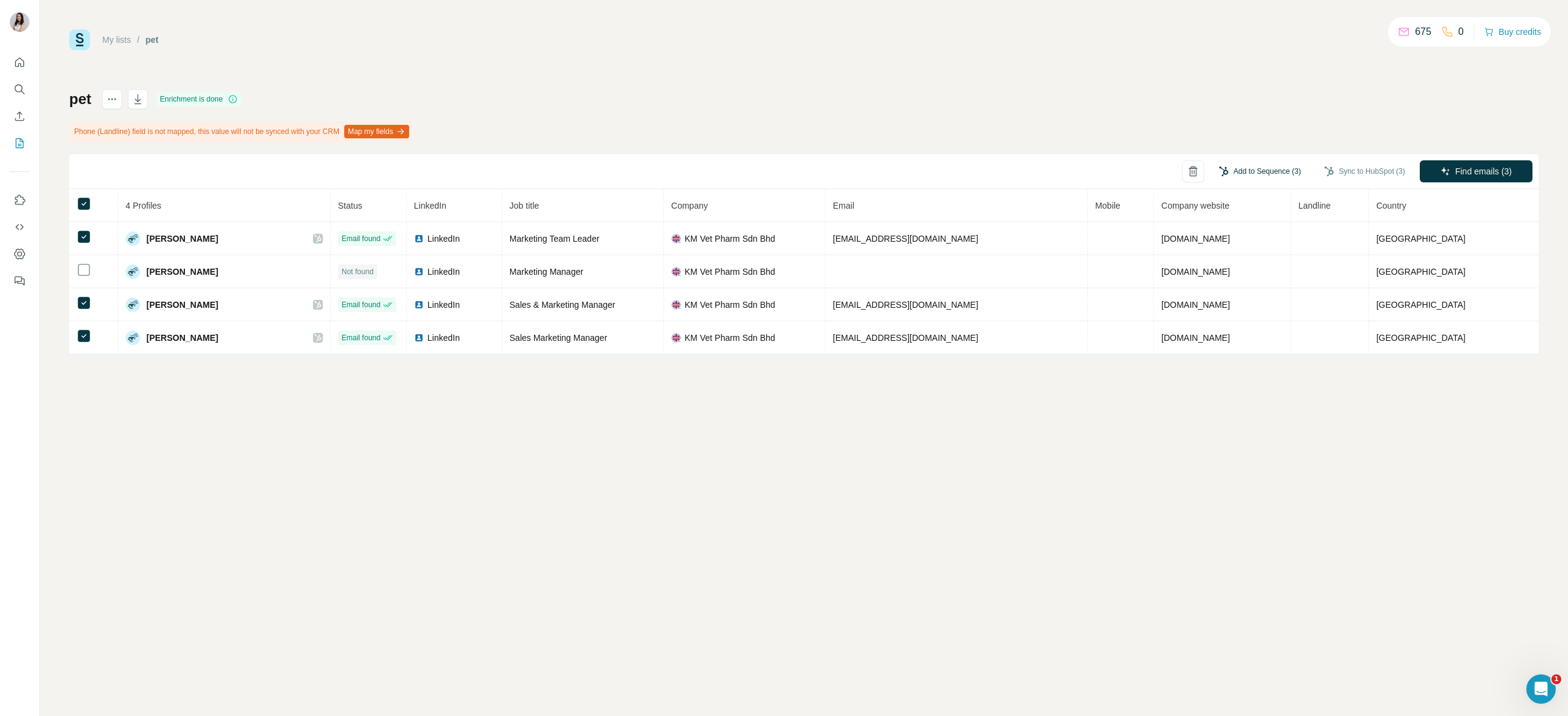
click at [1277, 175] on button "Add to Sequence (3)" at bounding box center [1259, 171] width 99 height 19
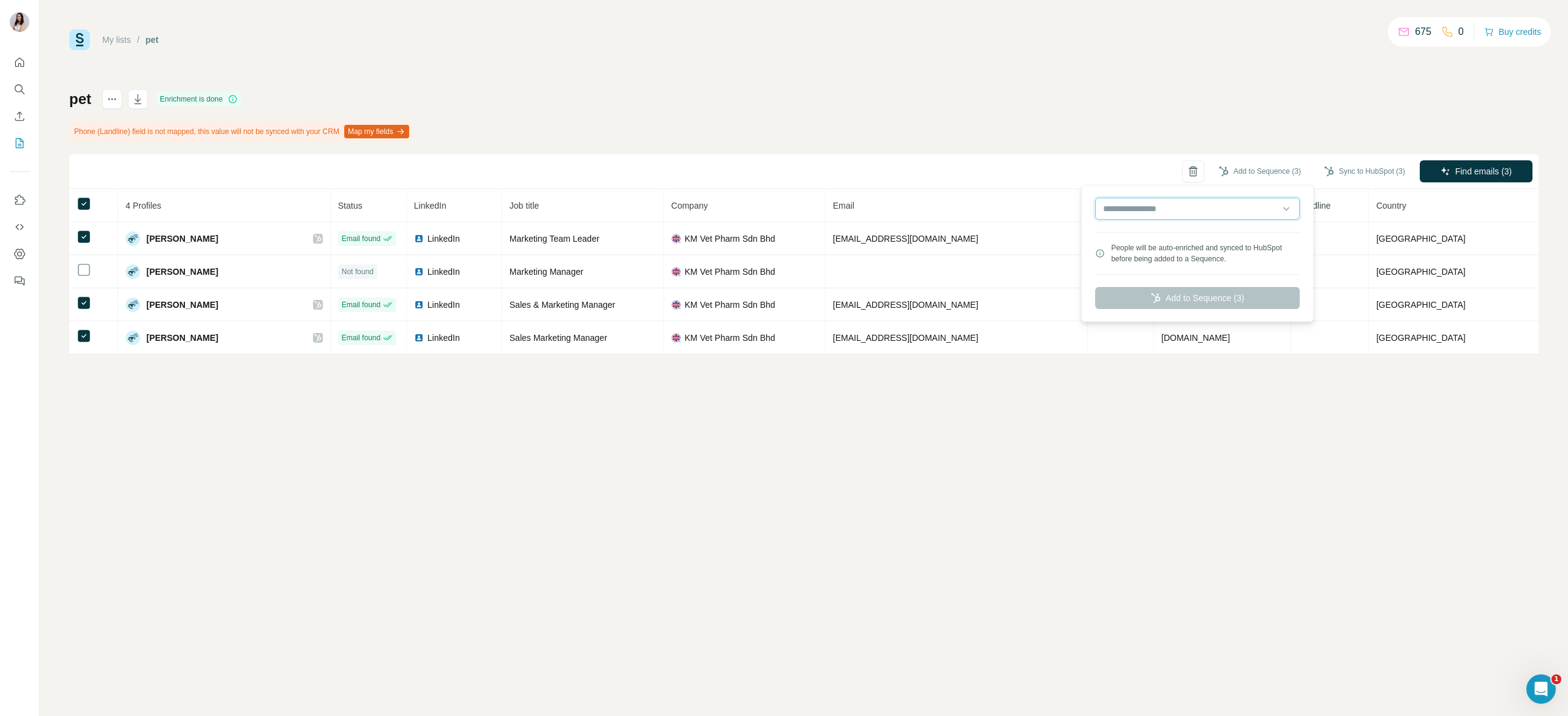
click at [1181, 205] on input "text" at bounding box center [1197, 209] width 205 height 22
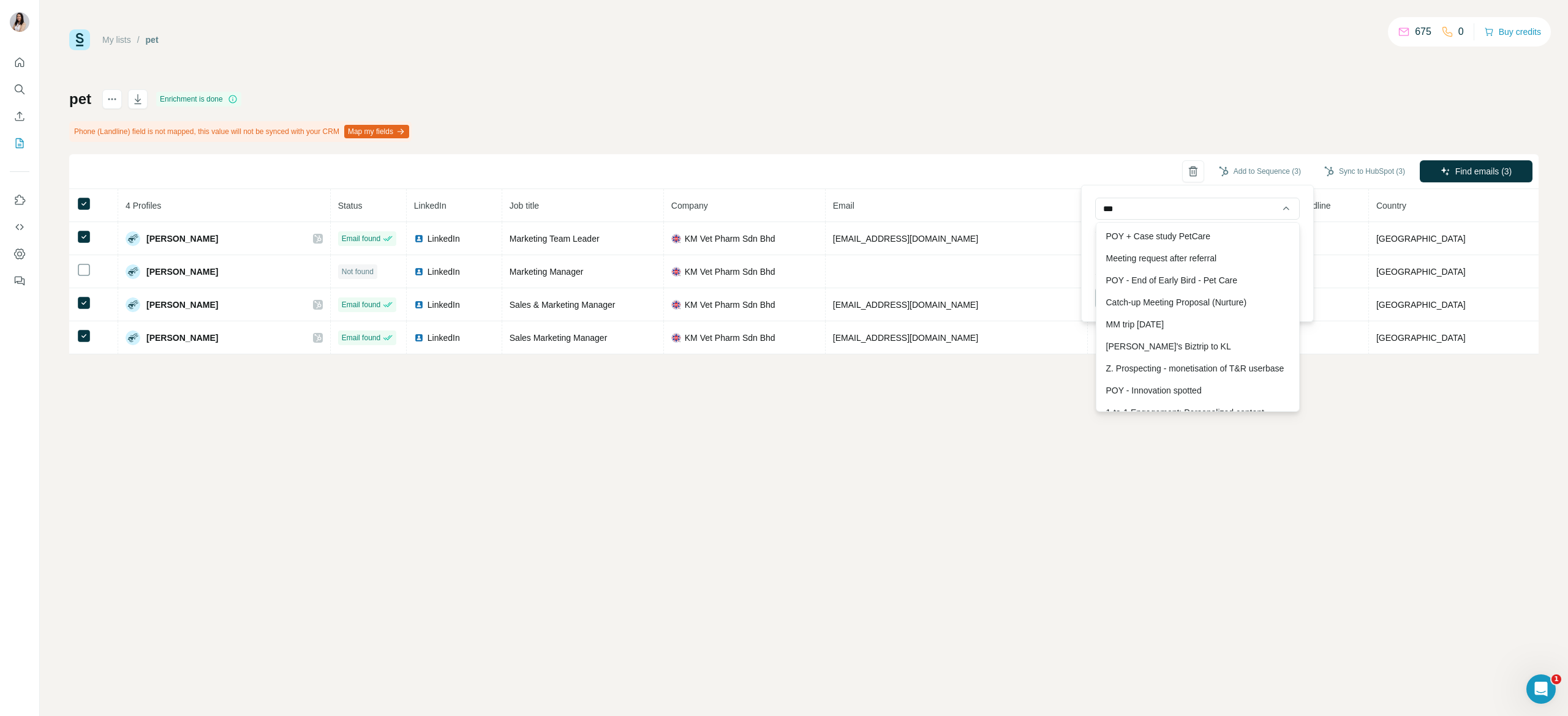
click at [1189, 234] on div "POY + Case study PetCare" at bounding box center [1197, 237] width 198 height 22
type input "**********"
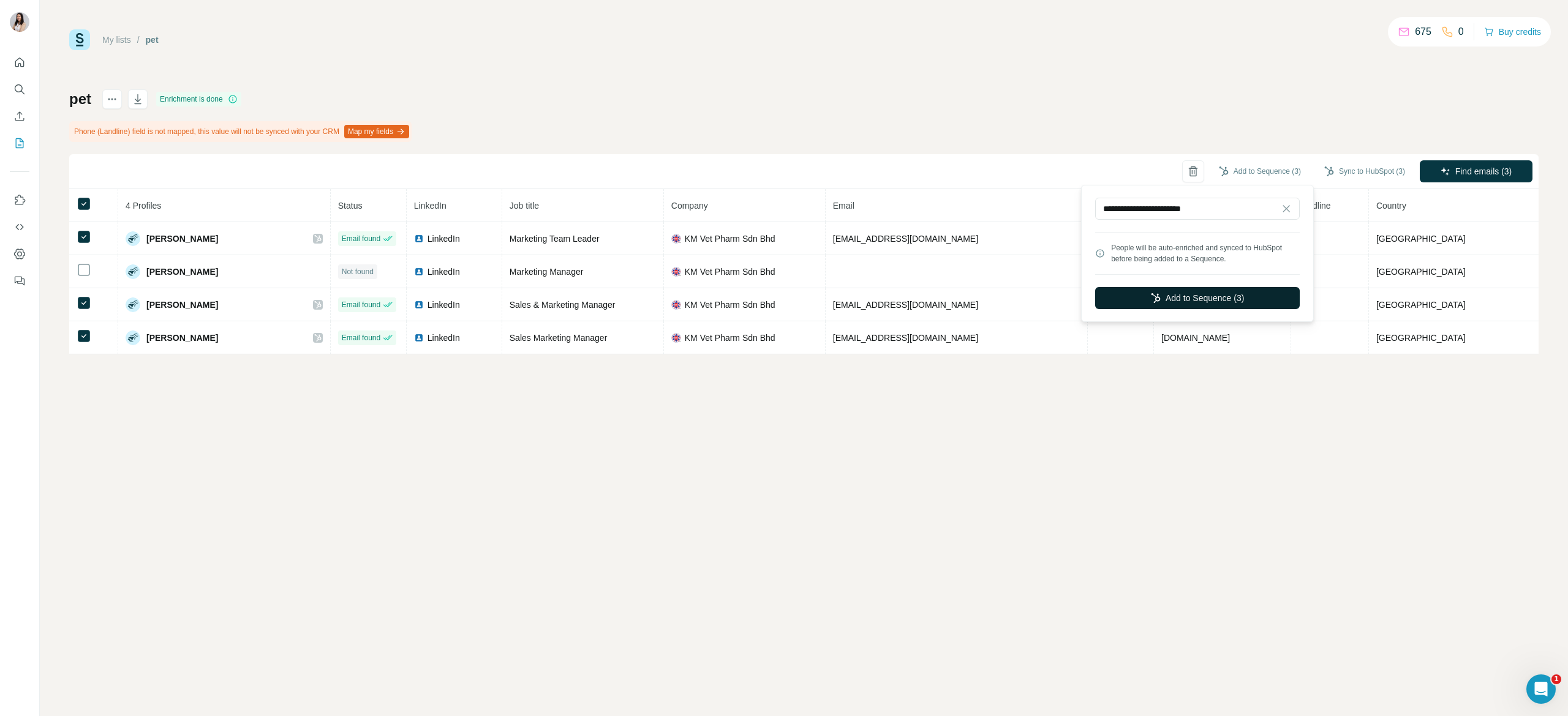
click at [1216, 301] on button "Add to Sequence (3)" at bounding box center [1197, 298] width 205 height 22
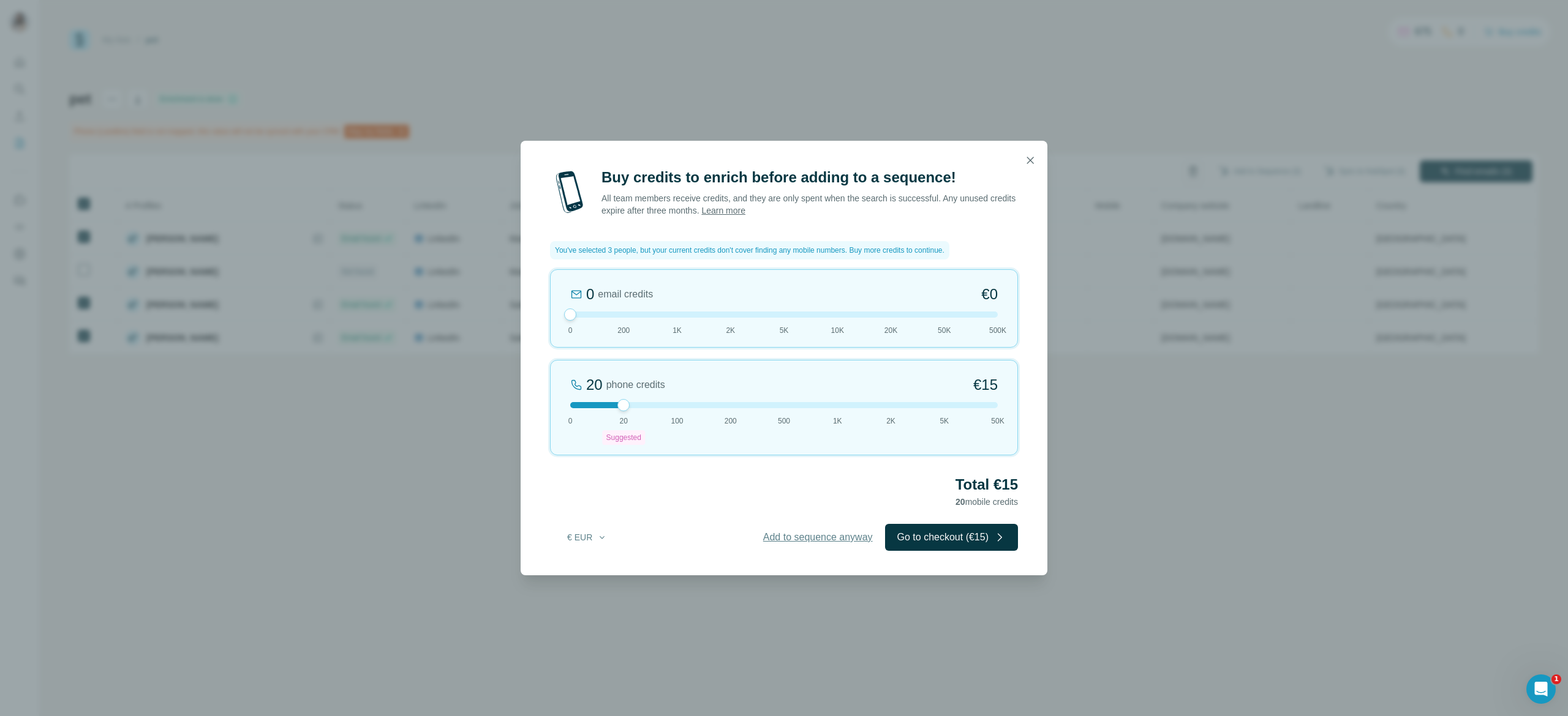
click at [809, 538] on span "Add to sequence anyway" at bounding box center [818, 538] width 110 height 15
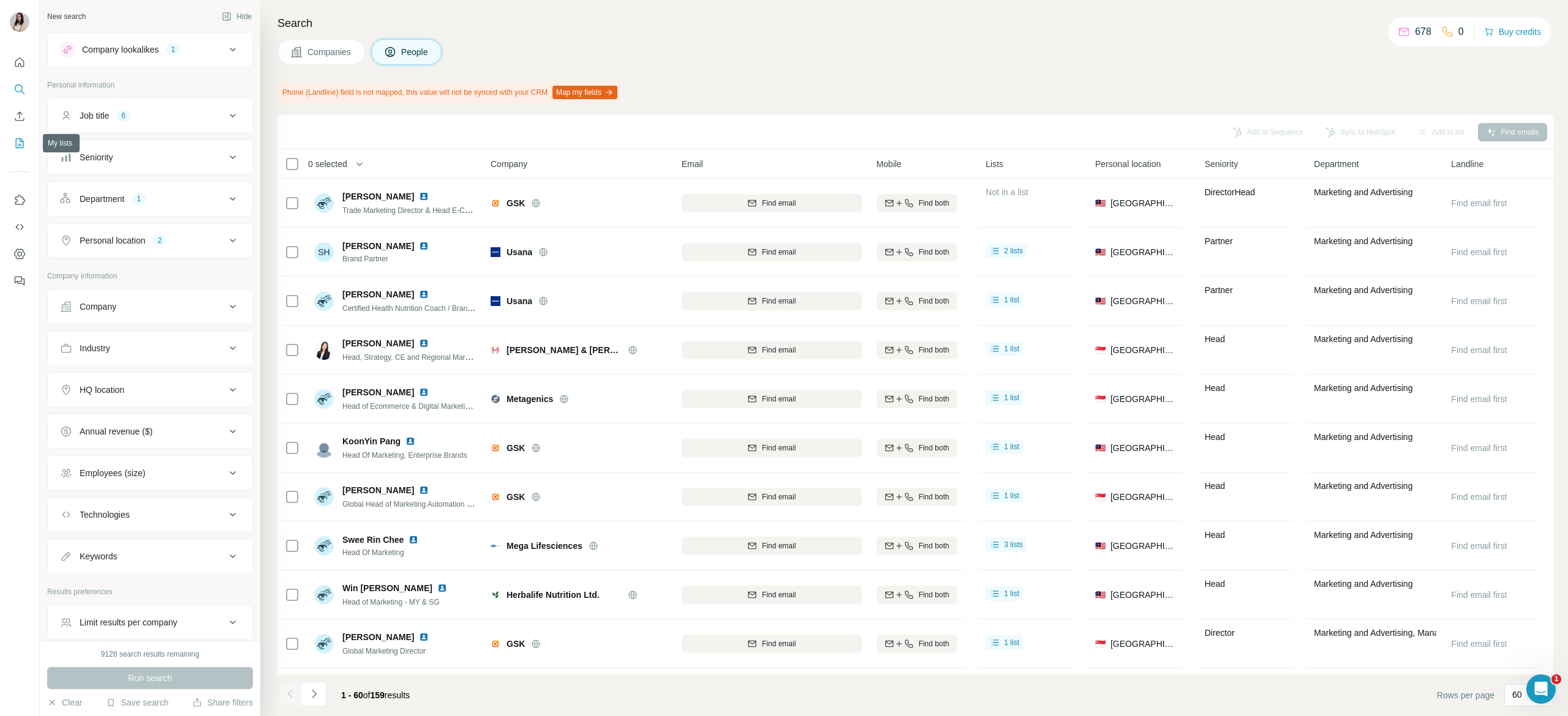
click at [15, 138] on icon "My lists" at bounding box center [19, 143] width 12 height 12
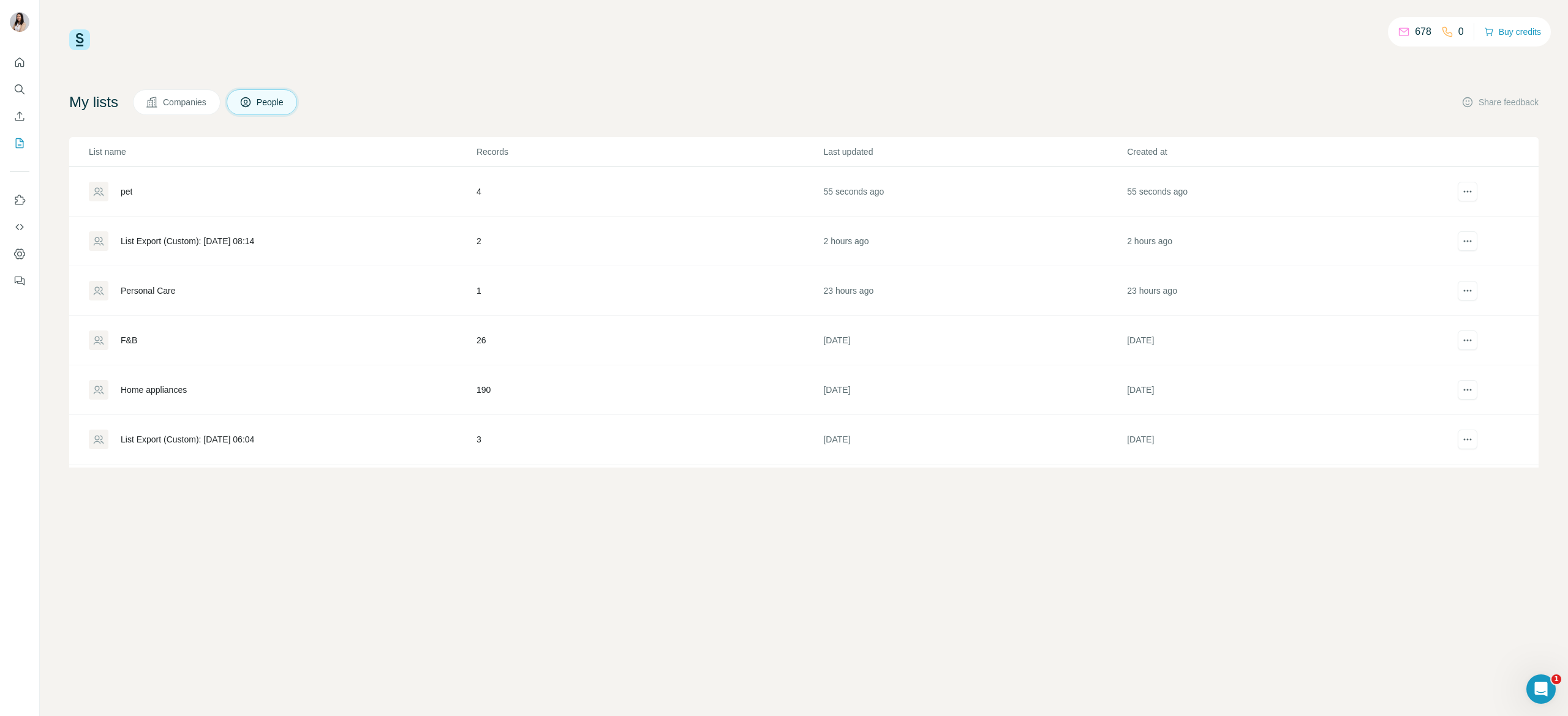
click at [131, 193] on div "pet" at bounding box center [127, 191] width 12 height 12
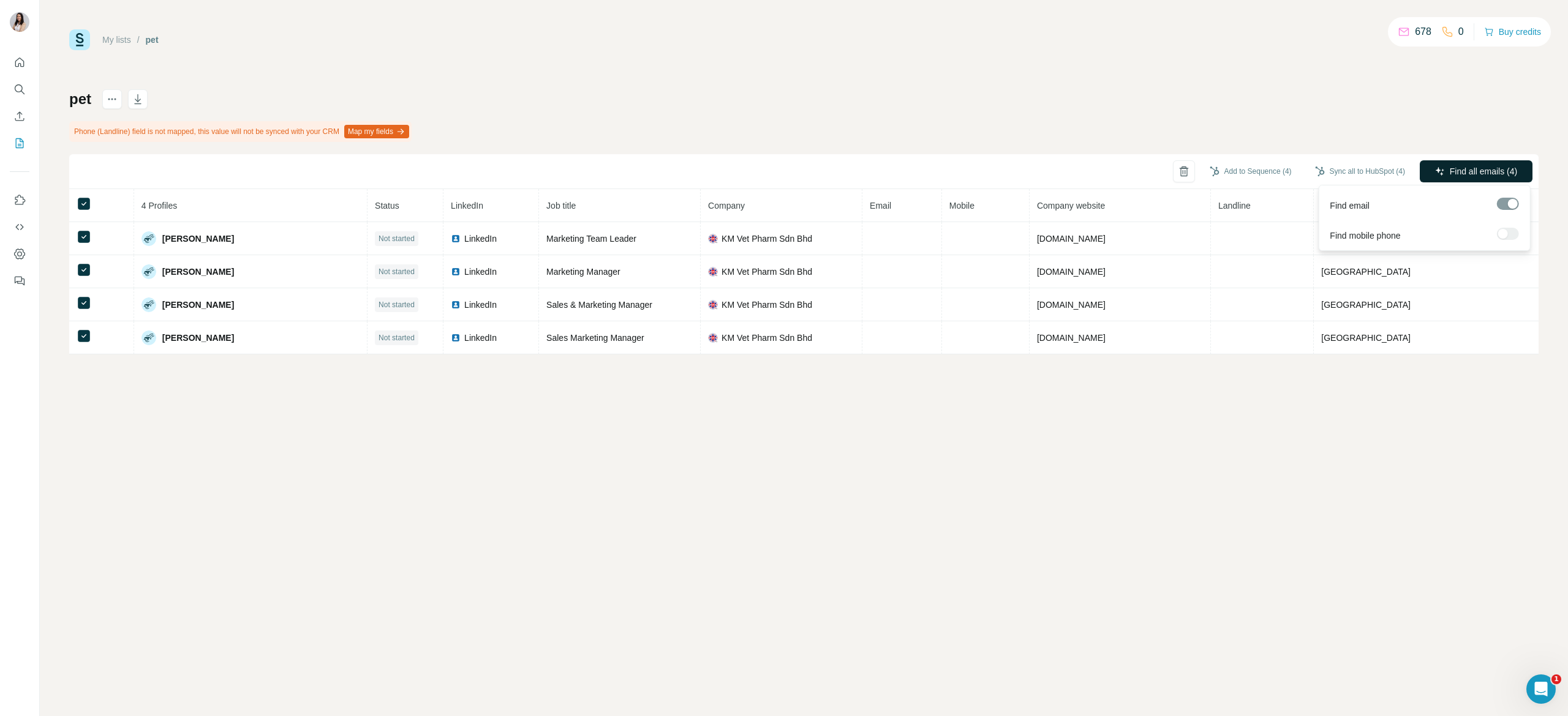
click at [1451, 161] on button "Find all emails (4)" at bounding box center [1475, 172] width 113 height 22
